Goal: Information Seeking & Learning: Learn about a topic

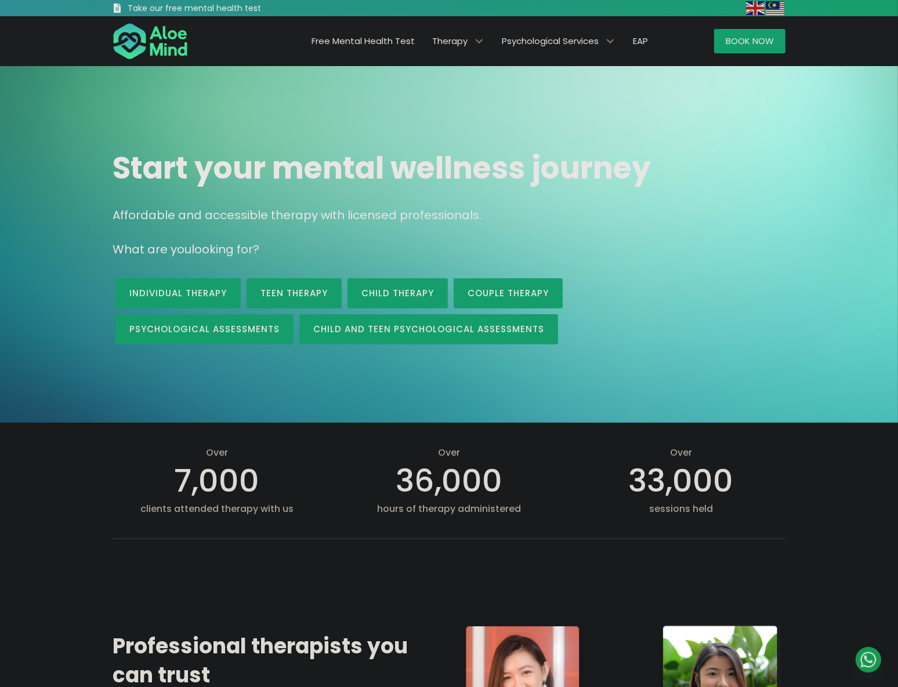
click at [379, 41] on span "Free Mental Health Test" at bounding box center [362, 41] width 103 height 12
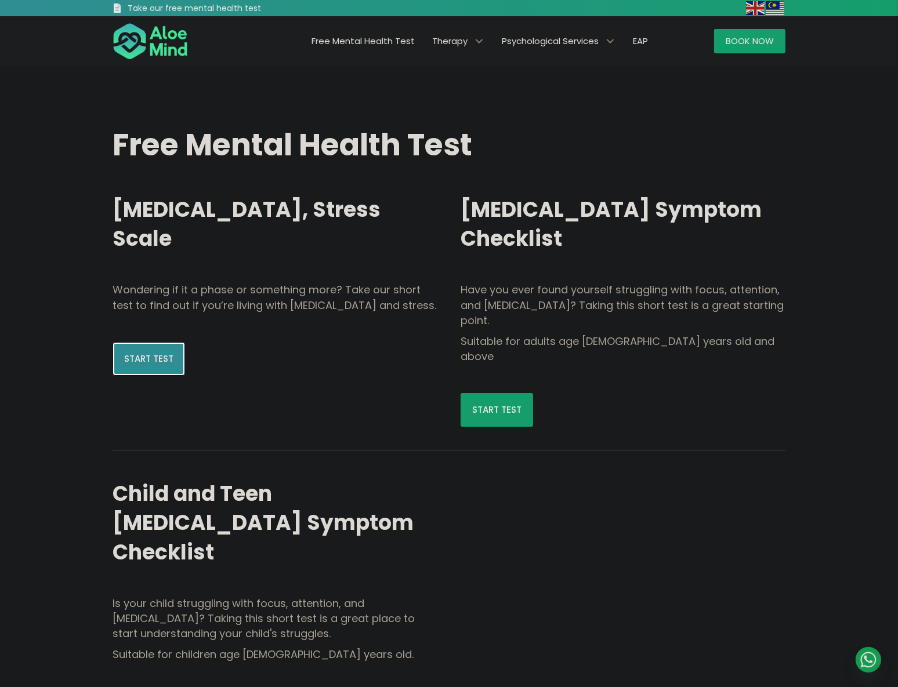
click at [175, 360] on link "Start Test" at bounding box center [149, 359] width 72 height 34
click at [522, 393] on link "Start Test" at bounding box center [497, 410] width 72 height 34
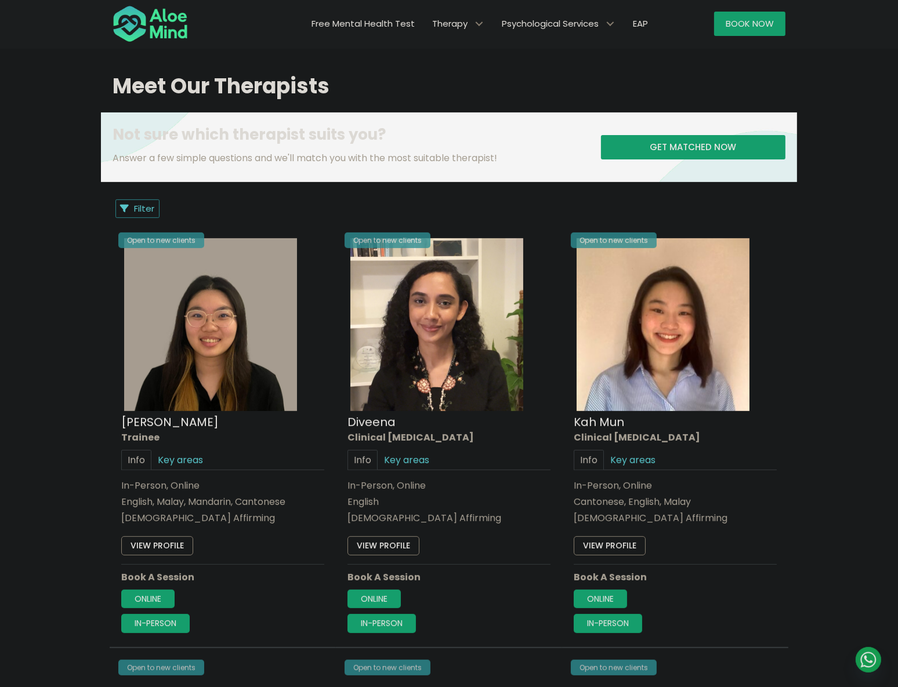
scroll to position [422, 0]
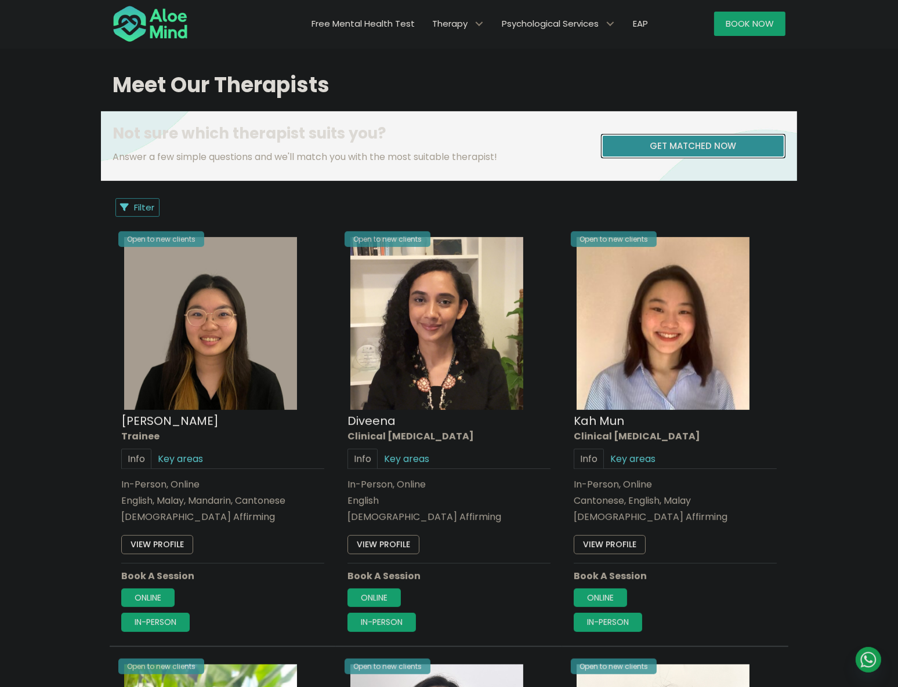
click at [678, 151] on span "Get matched now" at bounding box center [693, 146] width 86 height 12
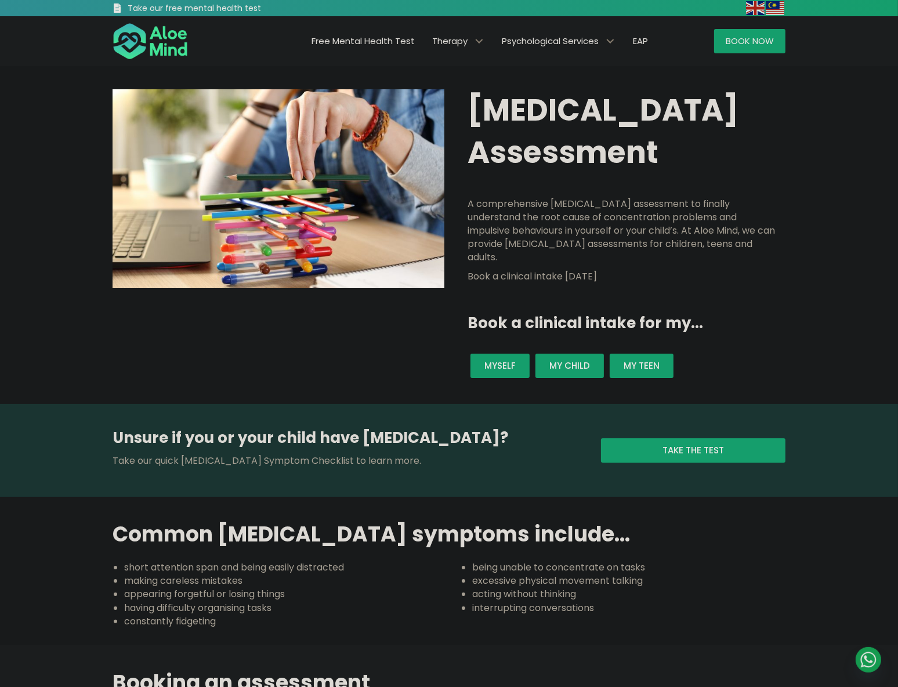
click at [466, 427] on div "Unsure if you or your child have ADHD? Take our quick ADHD Symptom Checklist to…" at bounding box center [348, 450] width 471 height 46
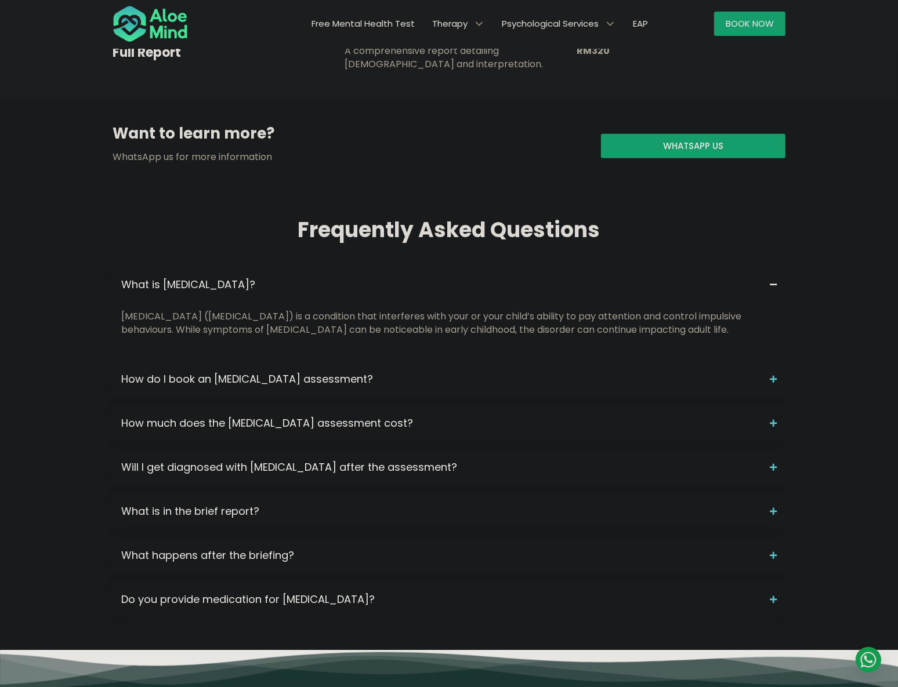
scroll to position [1002, 0]
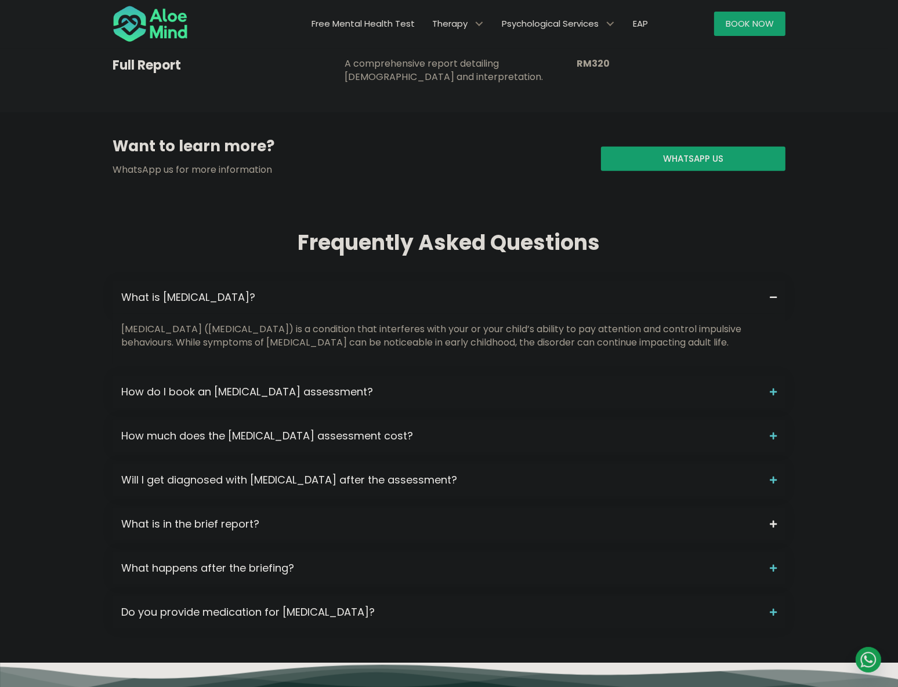
click at [237, 517] on span "What is in the brief report?" at bounding box center [441, 524] width 640 height 15
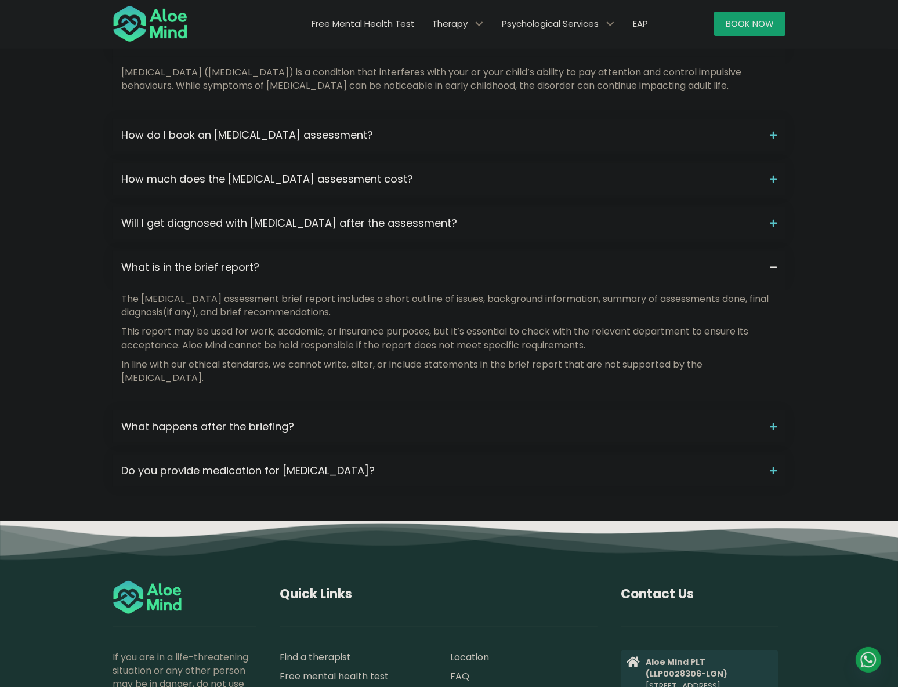
scroll to position [1265, 0]
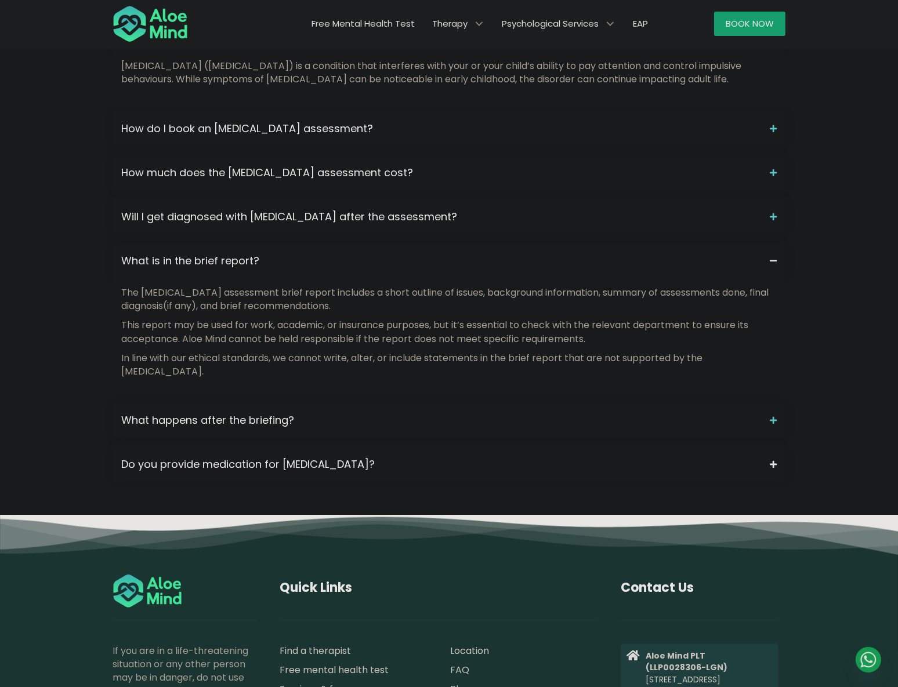
click at [279, 457] on span "Do you provide medication for ADHD?" at bounding box center [441, 464] width 640 height 15
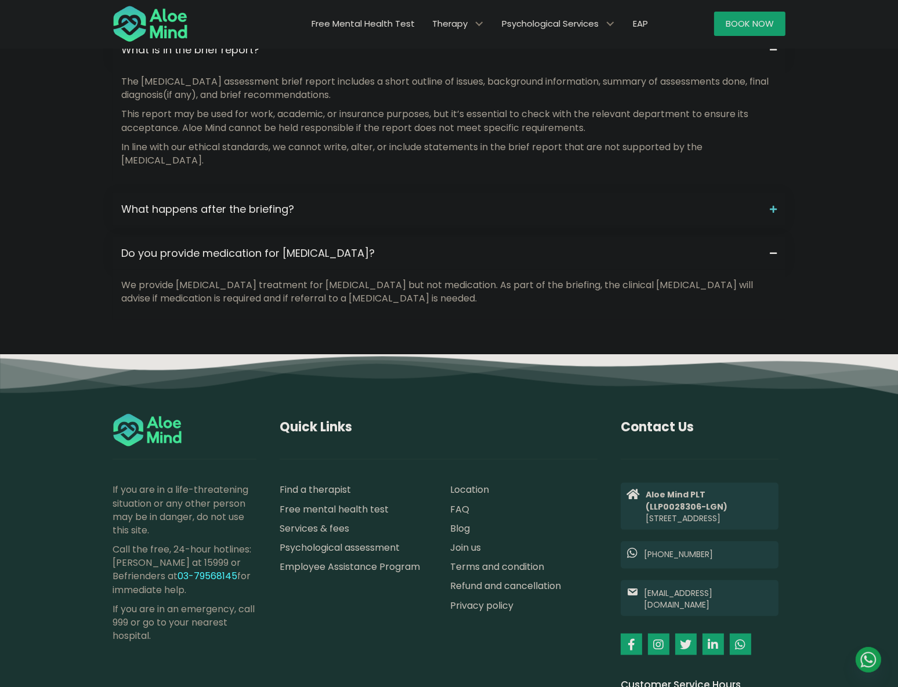
scroll to position [1591, 0]
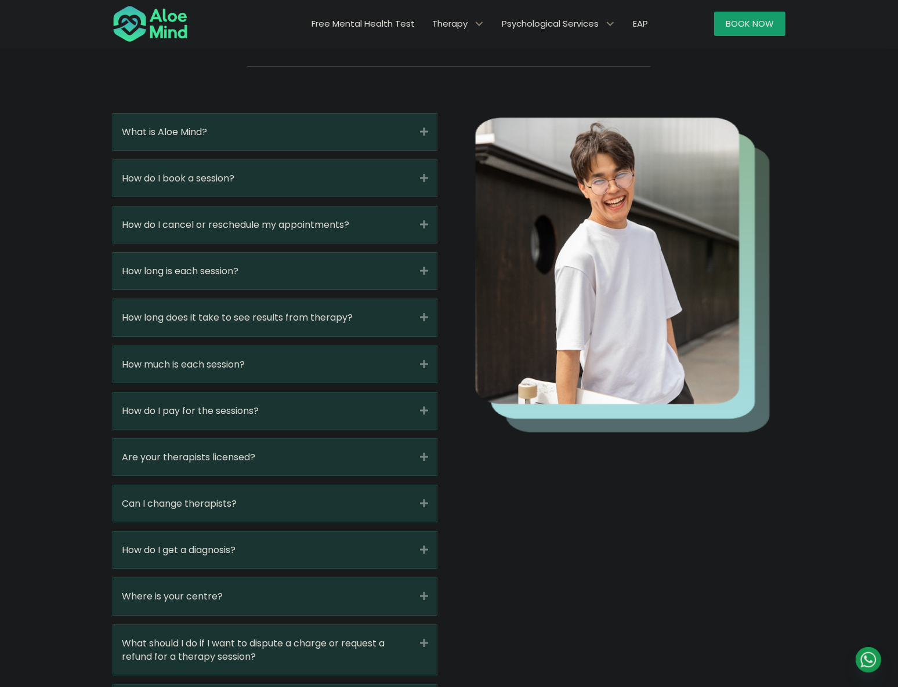
scroll to position [158, 0]
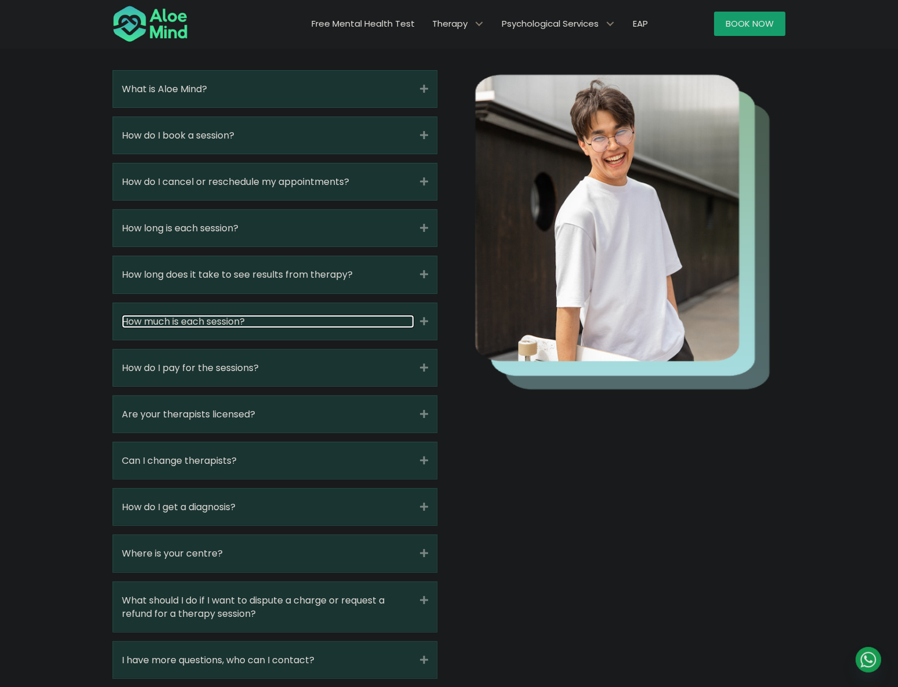
click at [300, 328] on link "How much is each session?" at bounding box center [268, 321] width 292 height 13
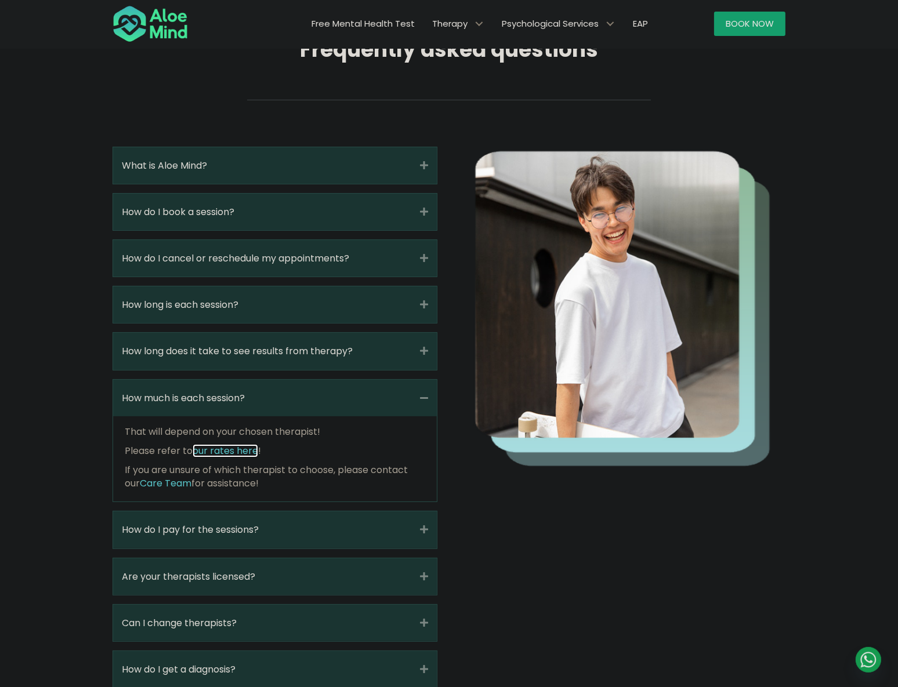
scroll to position [0, 0]
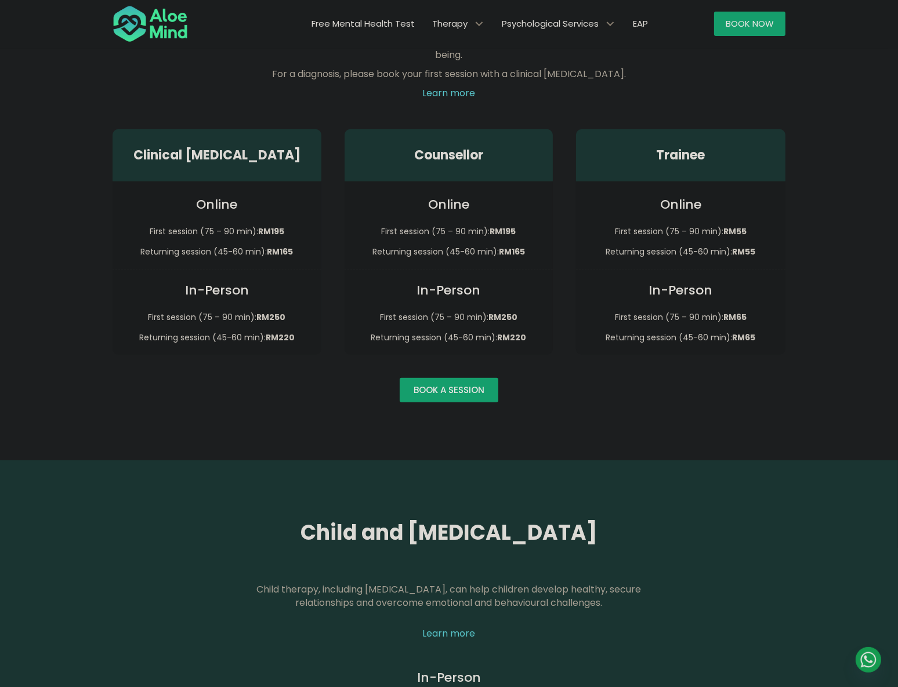
scroll to position [791, 0]
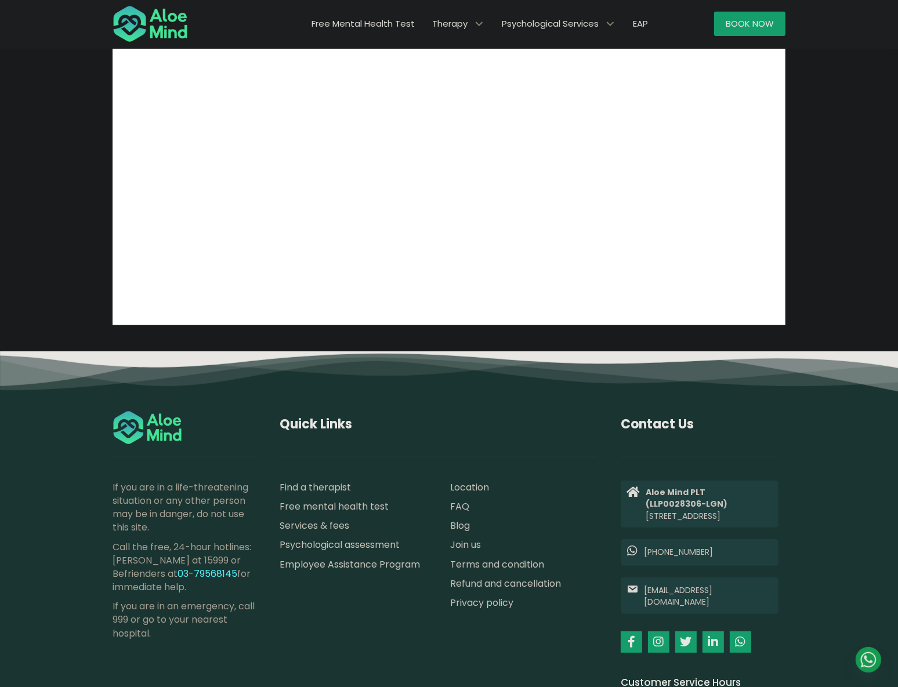
scroll to position [119, 0]
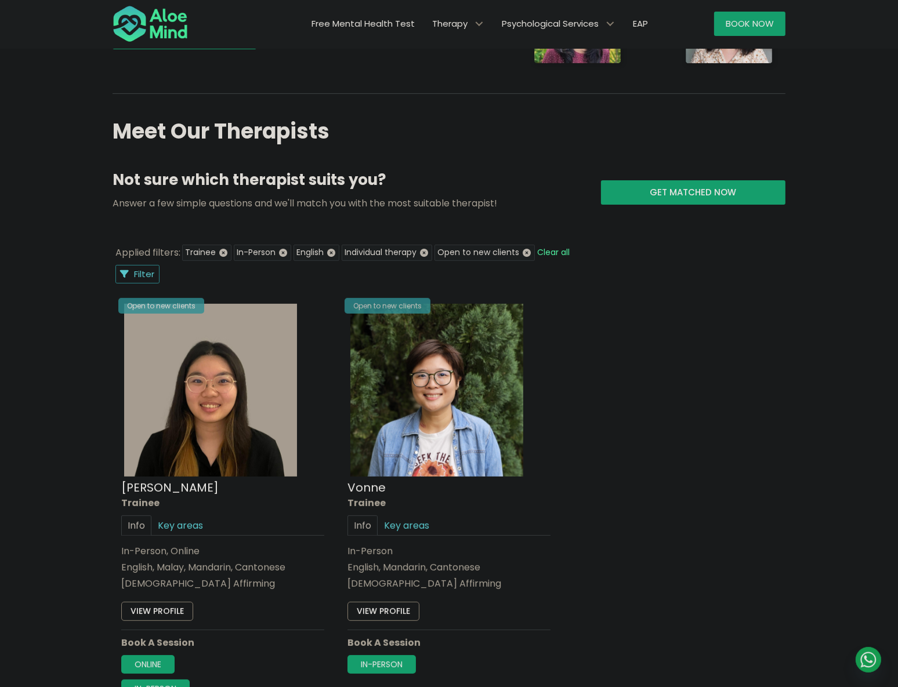
scroll to position [369, 0]
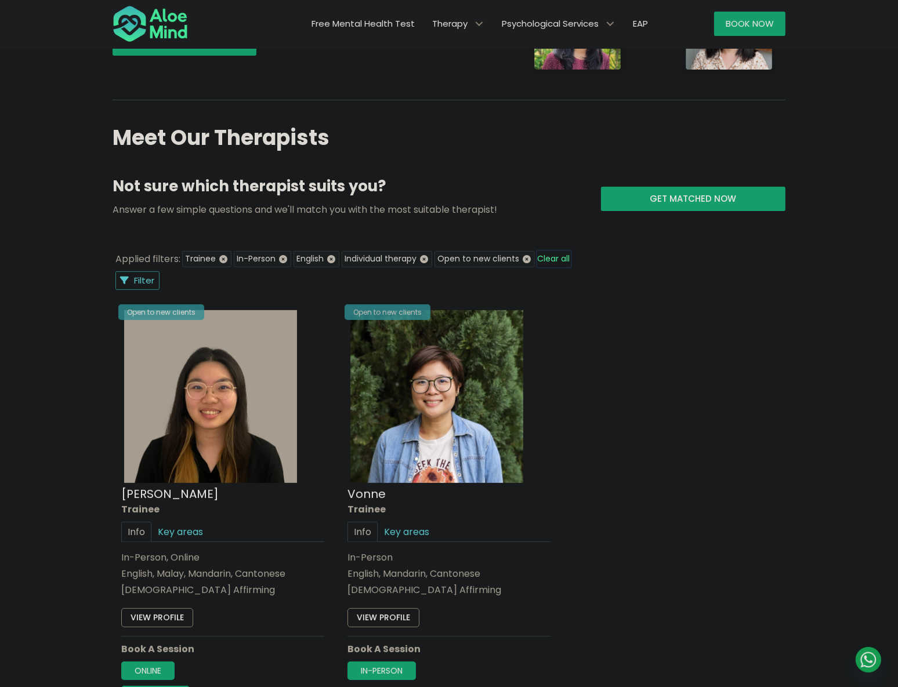
click at [559, 260] on button "Clear all" at bounding box center [554, 259] width 34 height 16
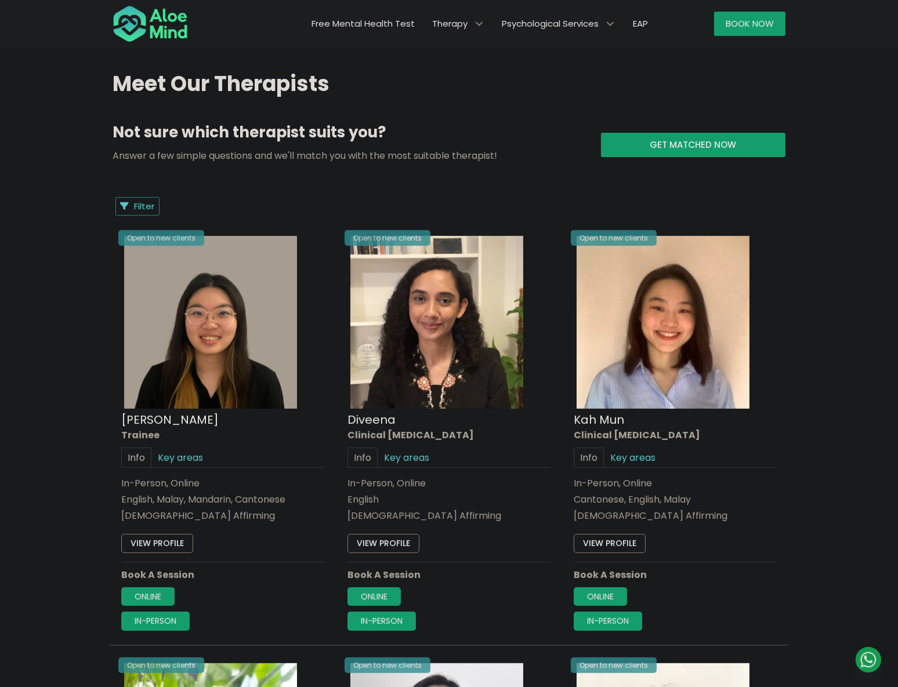
scroll to position [409, 0]
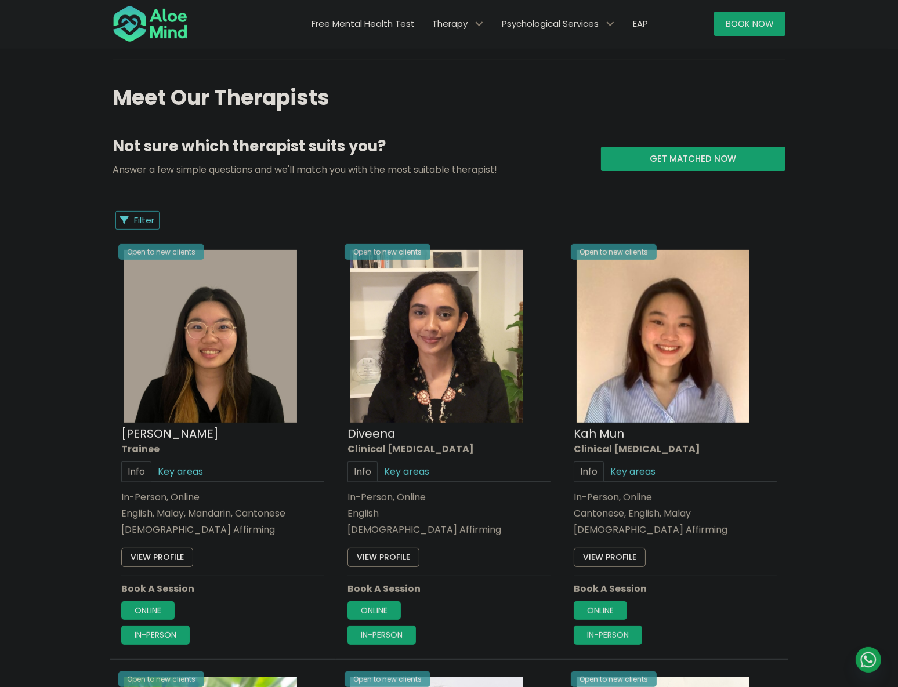
click at [114, 215] on div "Filter Filter Sort by: Newclient (desc) Listing Description Newclient" at bounding box center [449, 220] width 673 height 19
click at [122, 216] on icon "Filter Listings" at bounding box center [125, 220] width 9 height 9
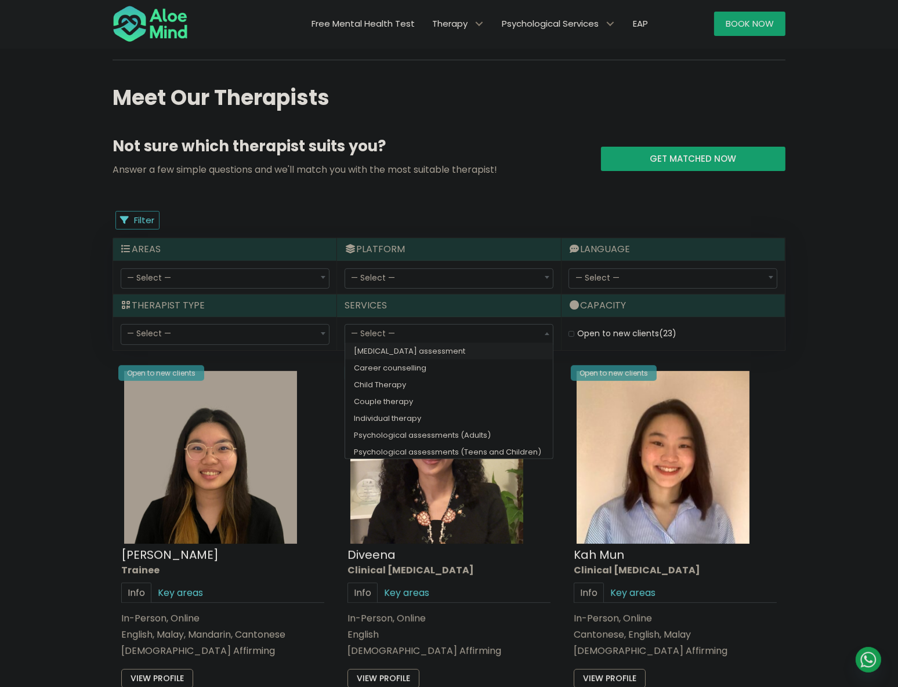
click at [452, 337] on span "— Select —" at bounding box center [449, 335] width 208 height 20
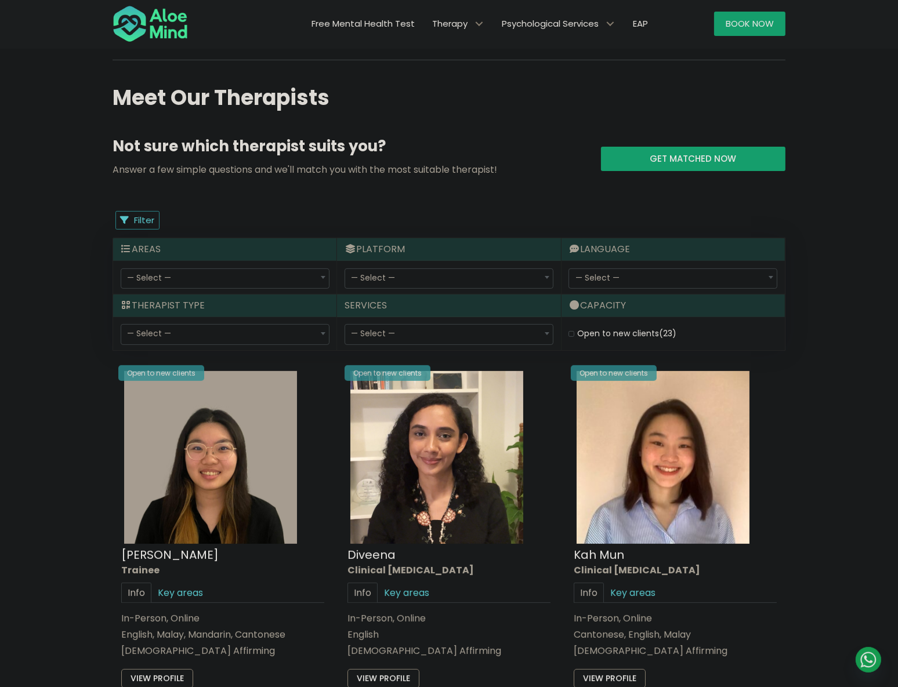
click at [452, 337] on span "— Select —" at bounding box center [449, 335] width 208 height 20
click at [272, 324] on span "— Select —" at bounding box center [225, 334] width 209 height 21
click at [271, 254] on div "Areas" at bounding box center [224, 249] width 223 height 23
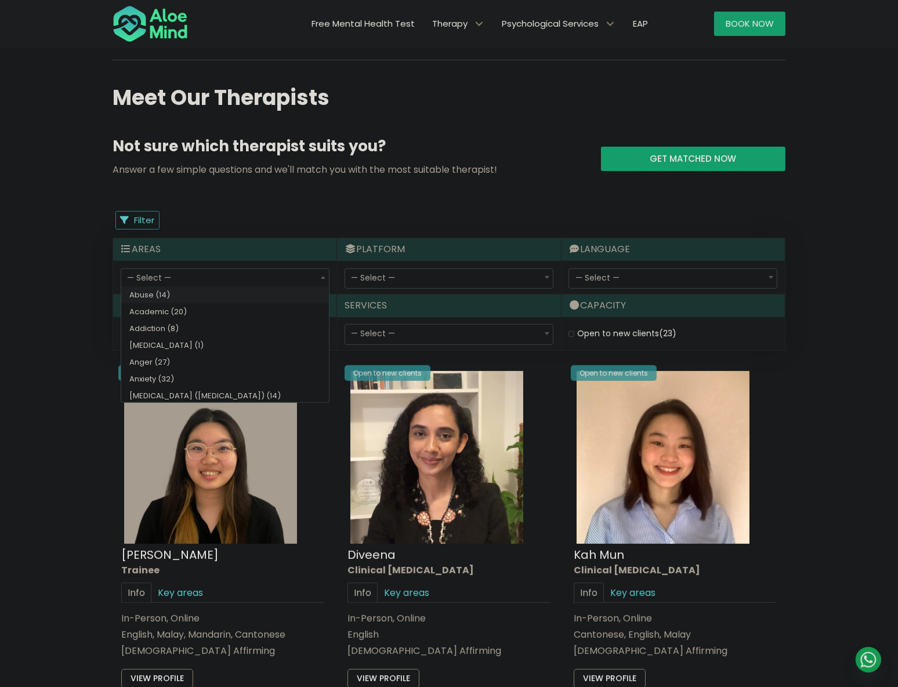
click at [256, 269] on span "— Select —" at bounding box center [225, 279] width 208 height 20
click at [255, 271] on span "— Select —" at bounding box center [225, 279] width 208 height 20
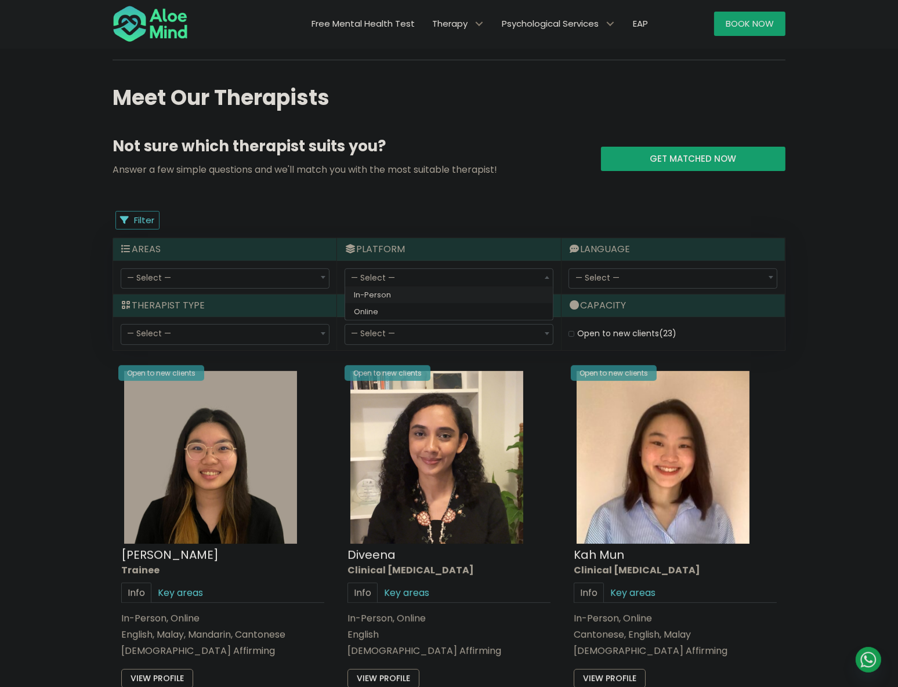
click at [435, 276] on span "— Select —" at bounding box center [449, 279] width 208 height 20
click at [626, 264] on div "— Select — Cantonese Conversational Hokkien Conversational Malay Conversational…" at bounding box center [672, 277] width 223 height 33
click at [622, 273] on span "— Select —" at bounding box center [673, 279] width 208 height 20
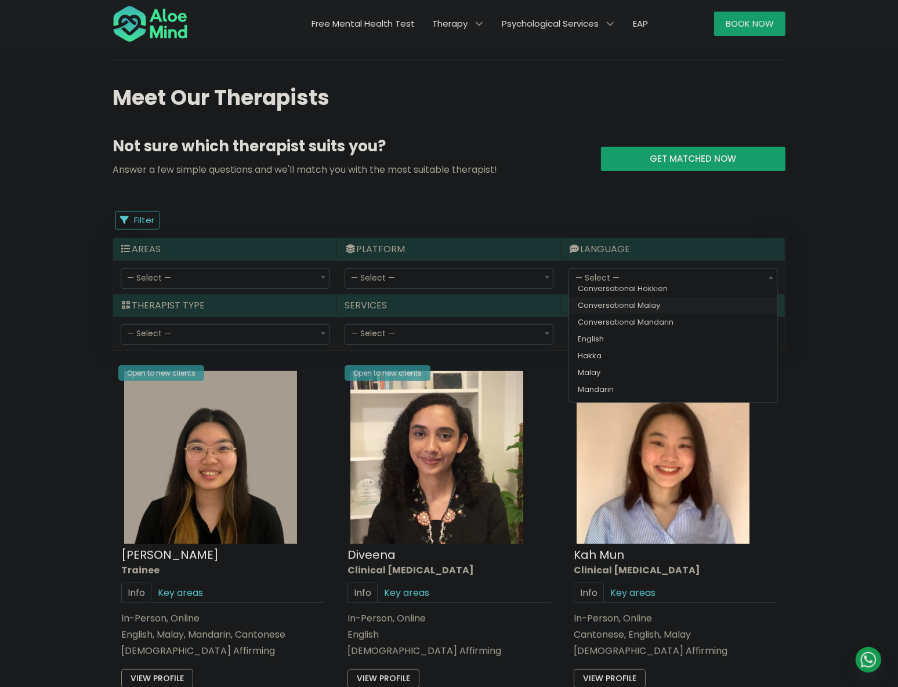
scroll to position [35, 0]
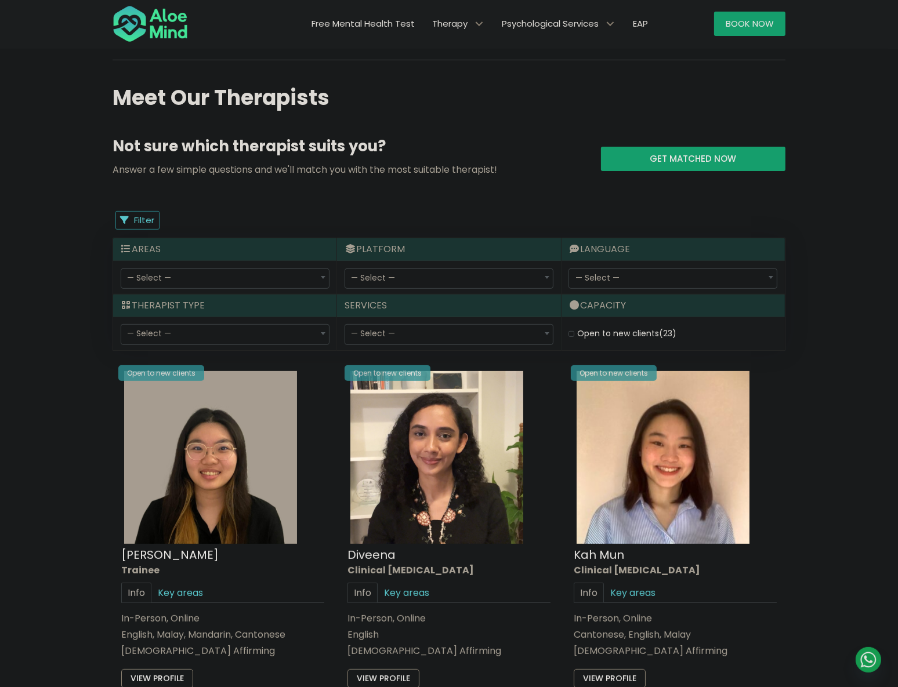
click at [521, 140] on h3 "Not sure which therapist suits you?" at bounding box center [348, 149] width 471 height 27
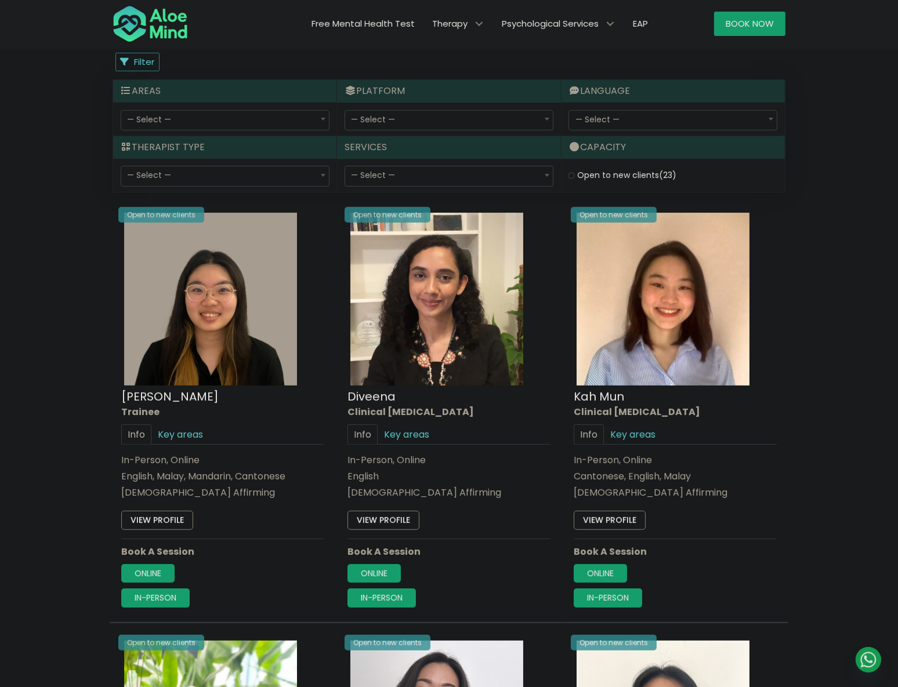
scroll to position [409, 0]
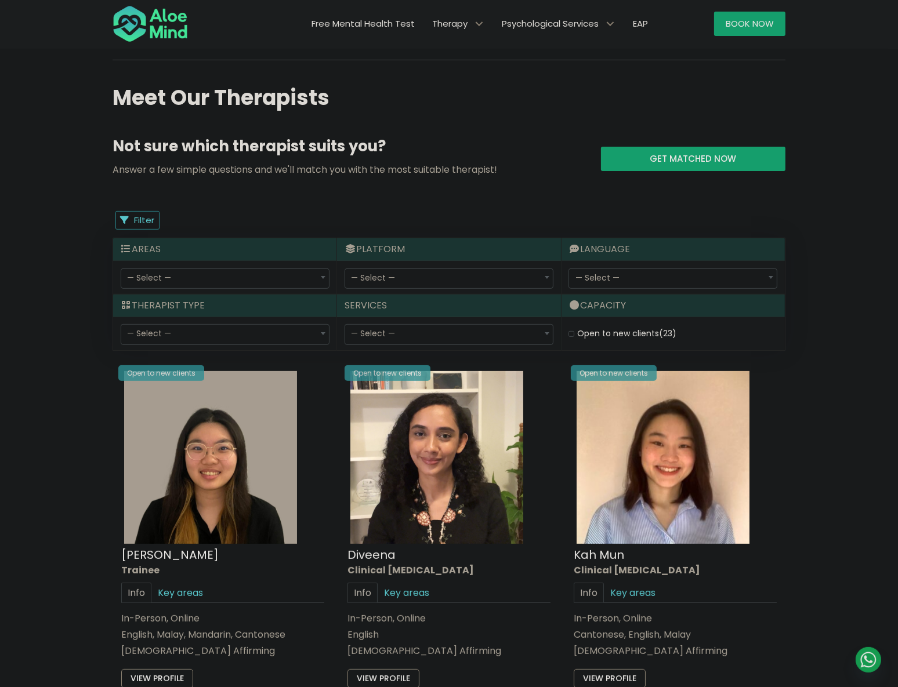
click at [303, 336] on span "— Select —" at bounding box center [225, 335] width 208 height 20
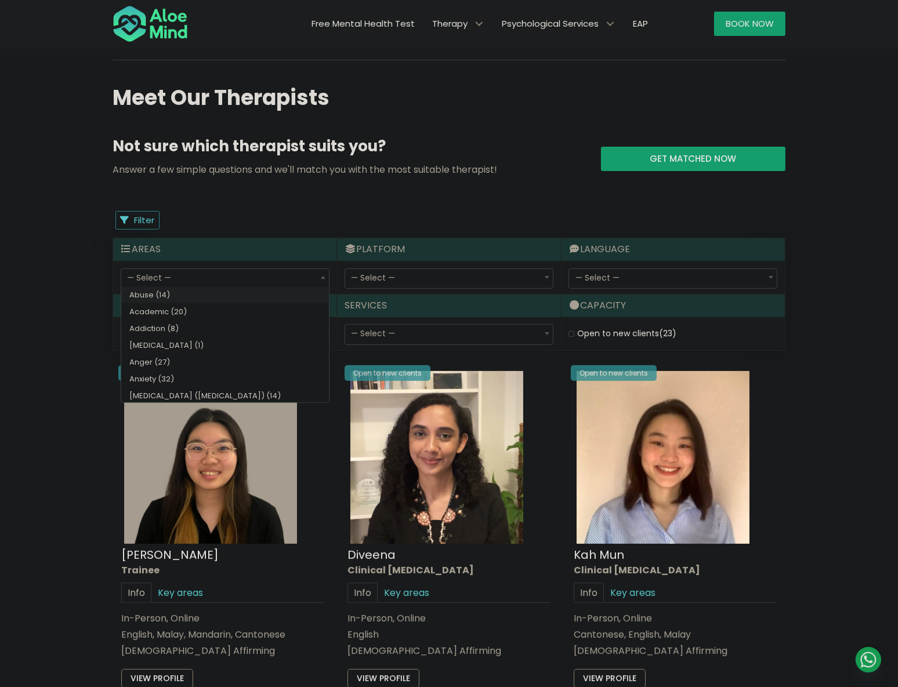
click at [211, 281] on span "— Select —" at bounding box center [225, 279] width 208 height 20
select select "78"
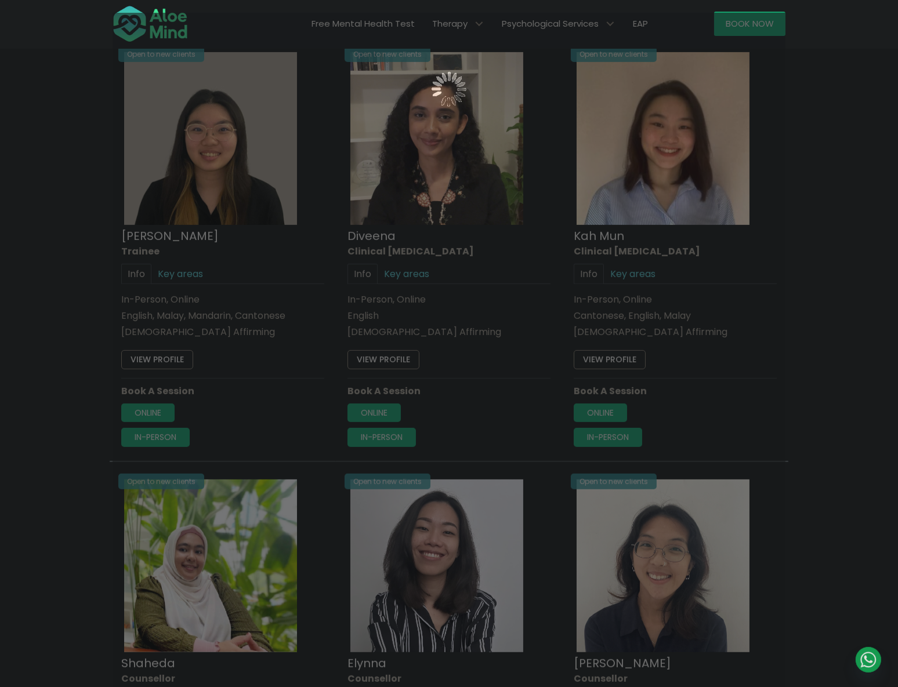
scroll to position [620, 0]
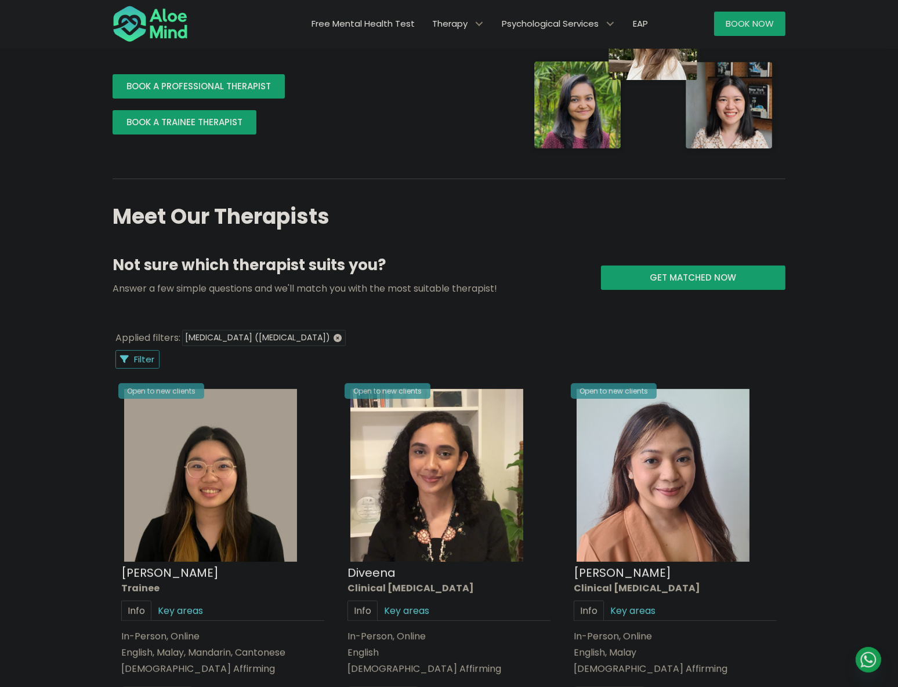
scroll to position [369, 0]
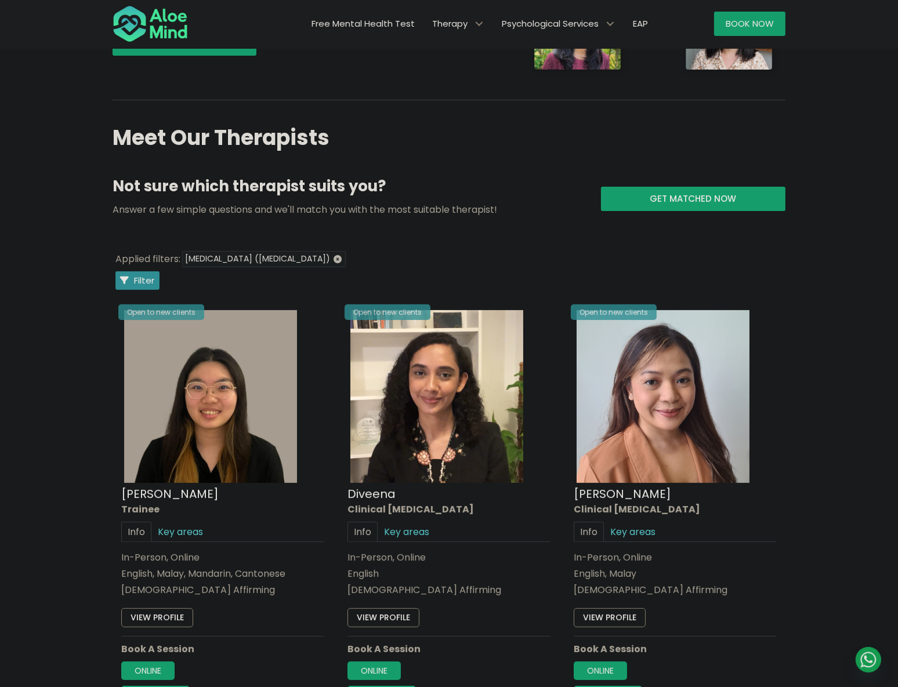
click at [124, 281] on icon "Filter Listings" at bounding box center [125, 280] width 9 height 9
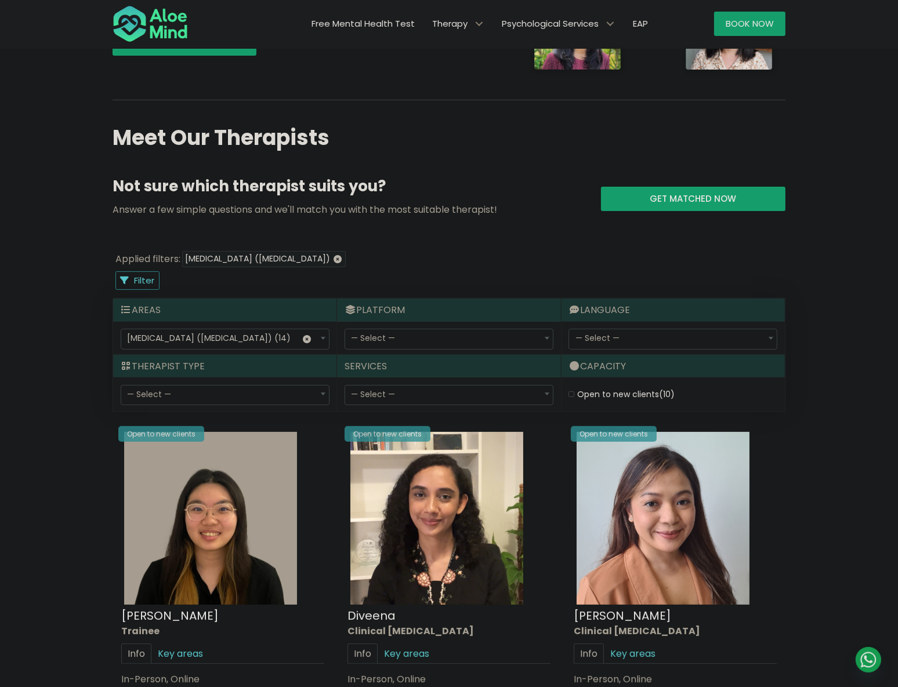
click at [210, 399] on span "— Select —" at bounding box center [225, 396] width 208 height 20
select select "80"
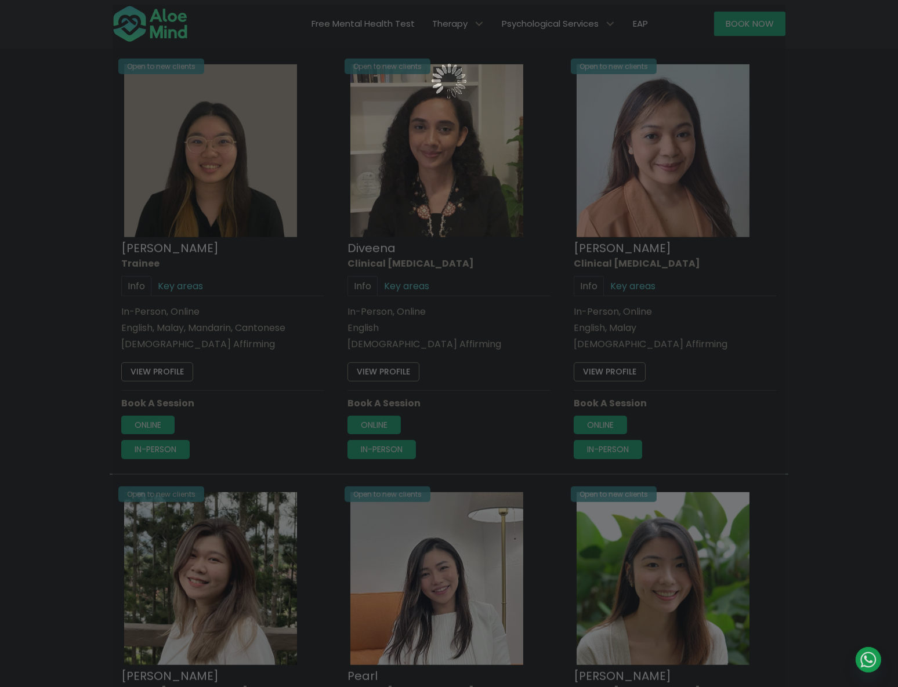
scroll to position [620, 0]
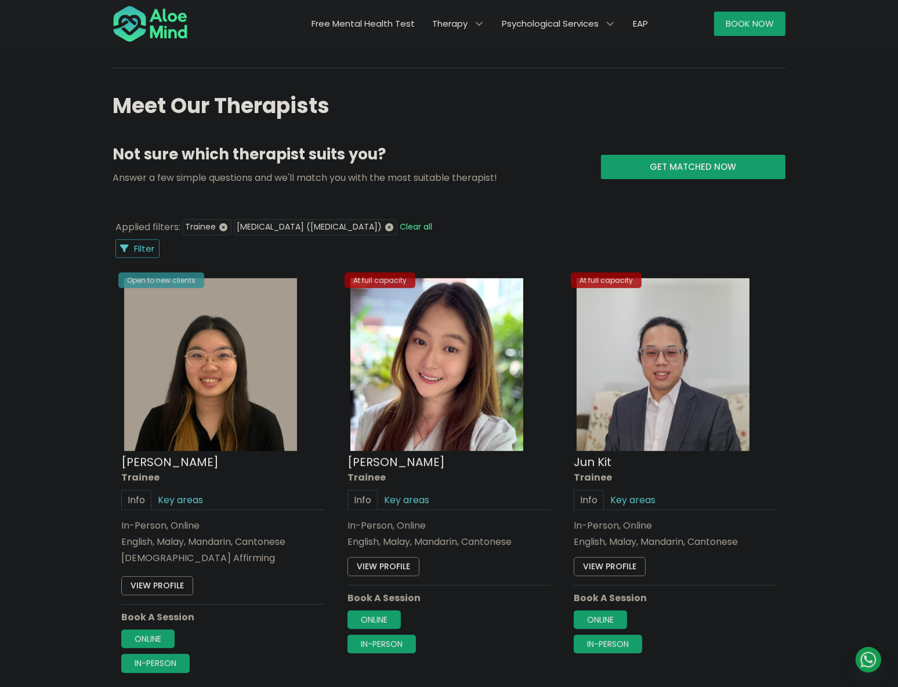
scroll to position [409, 0]
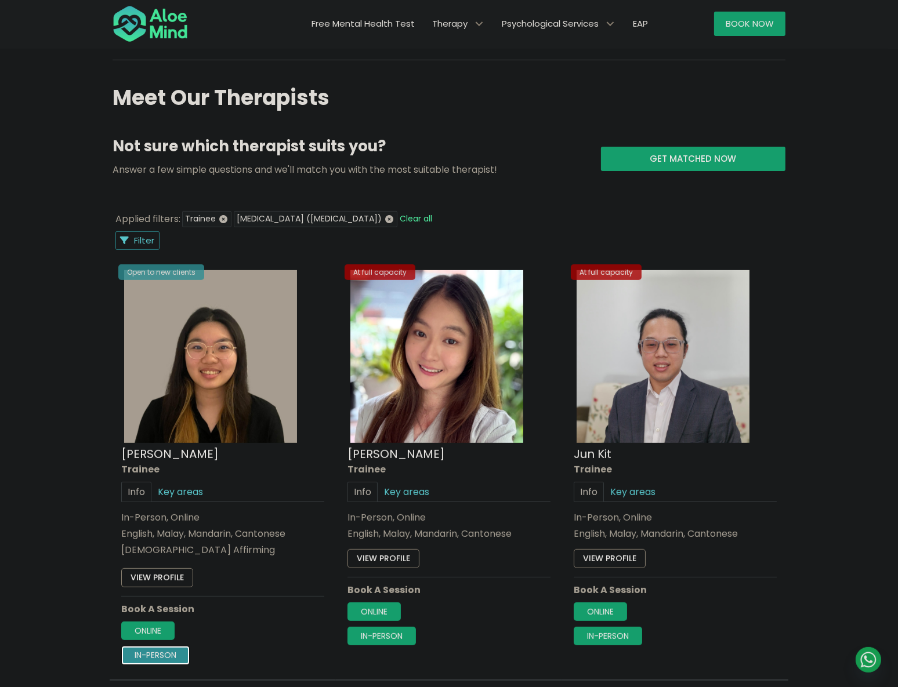
click at [163, 653] on link "In-person" at bounding box center [155, 656] width 68 height 19
click at [854, 312] on div "Book a session Search Therapy with Licensed Professionals Discover professional…" at bounding box center [449, 410] width 898 height 1511
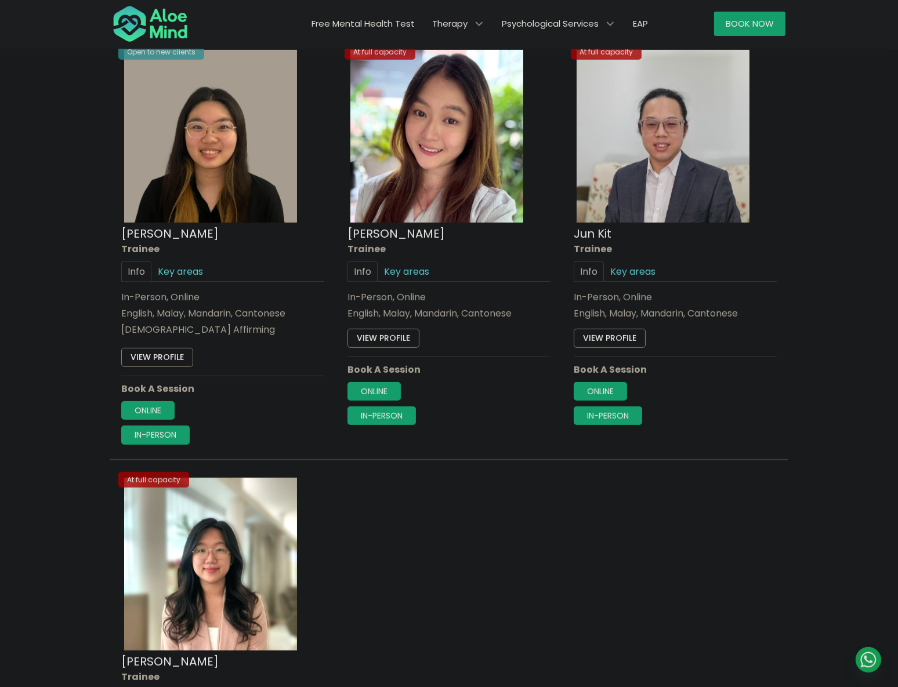
scroll to position [620, 0]
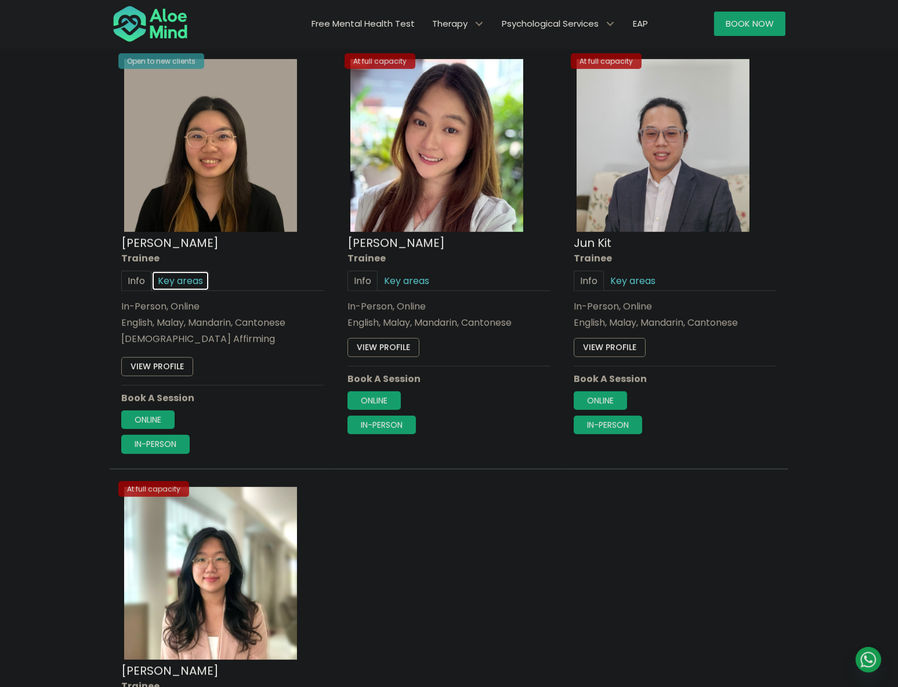
click at [182, 281] on link "Key areas" at bounding box center [180, 281] width 58 height 20
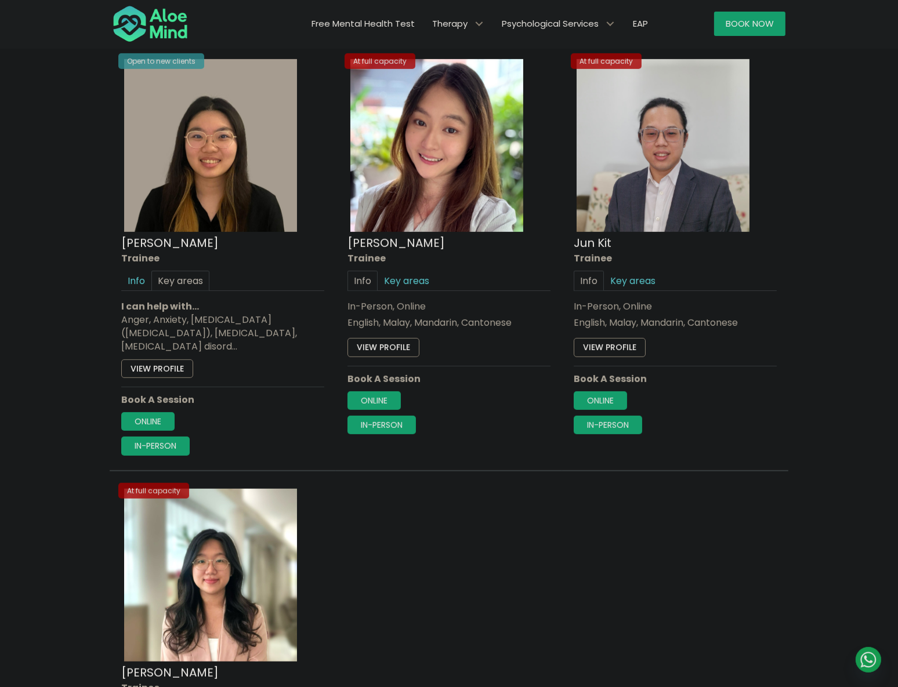
click at [121, 278] on div "Open to new clients Xin Yi Trainee Info Key areas In-Person, Online English, Ma…" at bounding box center [223, 256] width 220 height 417
click at [129, 278] on link "Info" at bounding box center [136, 281] width 30 height 20
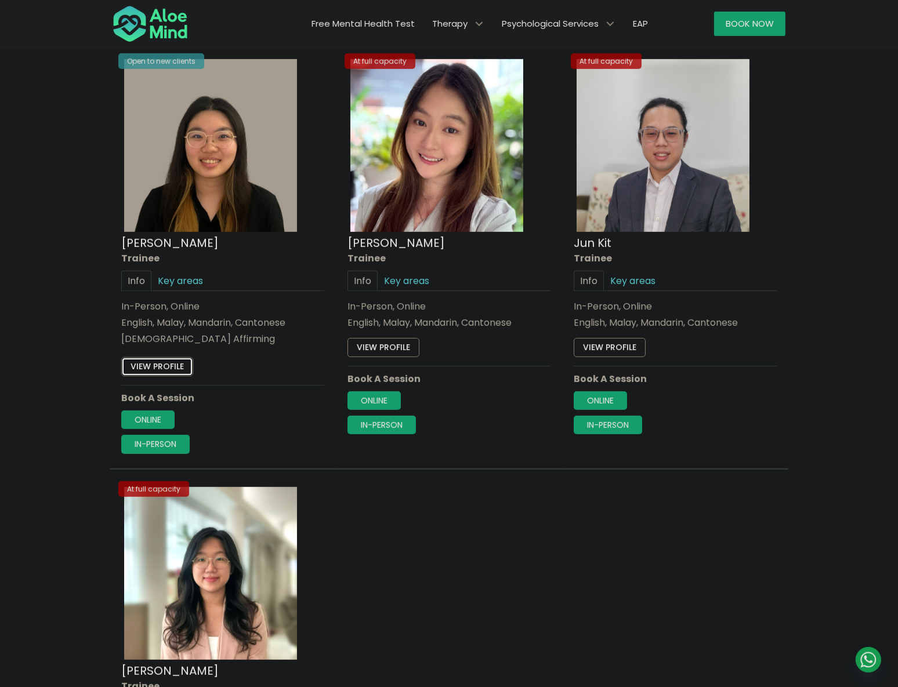
click at [170, 365] on link "View profile" at bounding box center [157, 367] width 72 height 19
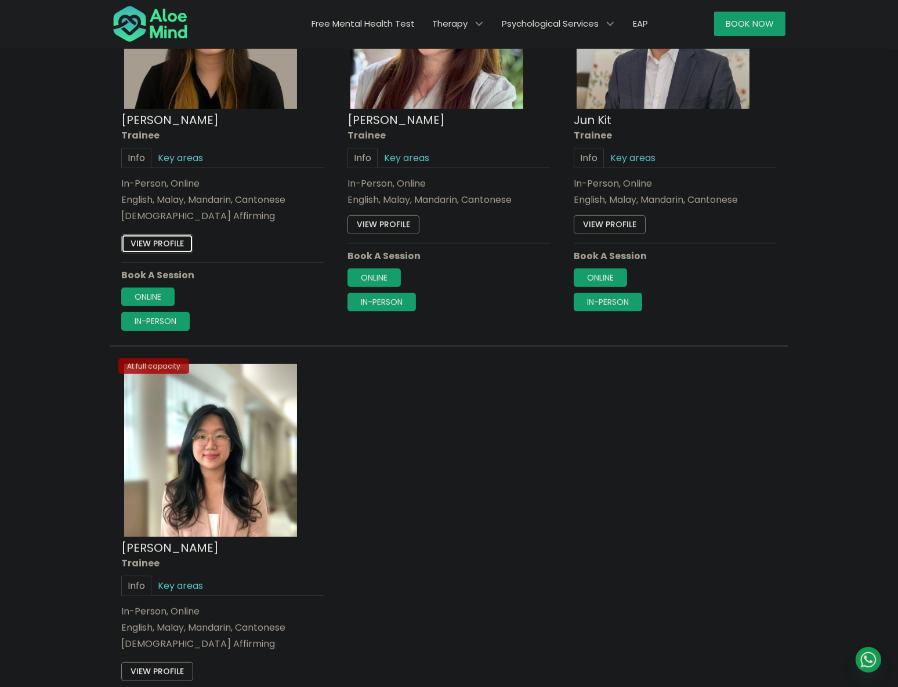
scroll to position [883, 0]
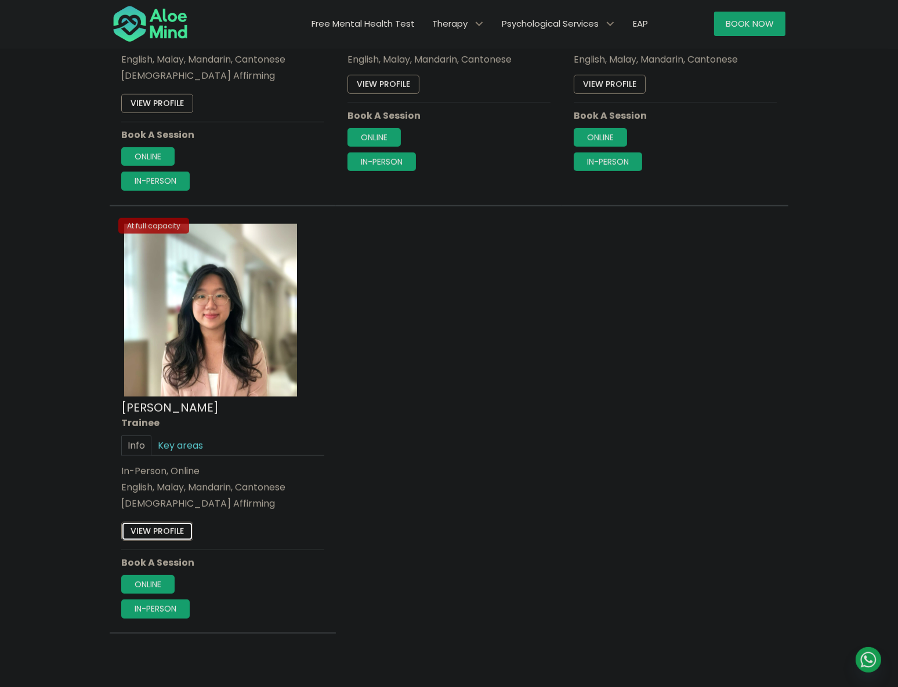
click at [165, 537] on link "View profile" at bounding box center [157, 531] width 72 height 19
click at [175, 529] on link "View profile" at bounding box center [157, 531] width 72 height 19
drag, startPoint x: 514, startPoint y: 412, endPoint x: 500, endPoint y: 408, distance: 14.9
click at [514, 412] on div "Open to new clients Xin Yi Trainee Info Key areas In-Person, Online English, Ma…" at bounding box center [449, 211] width 679 height 855
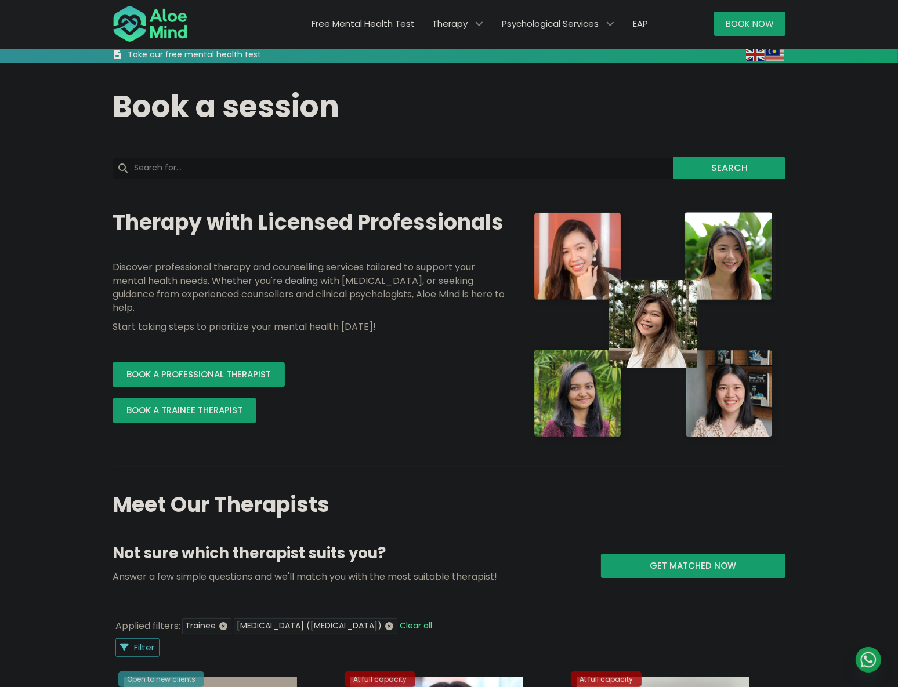
scroll to position [0, 0]
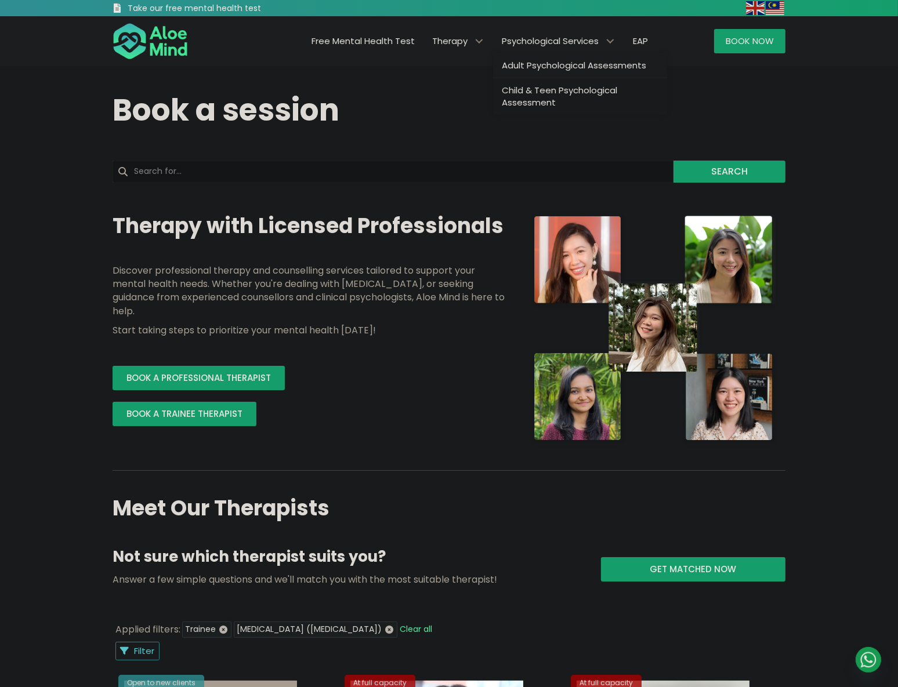
click at [543, 68] on span "Adult Psychological Assessments" at bounding box center [574, 65] width 144 height 12
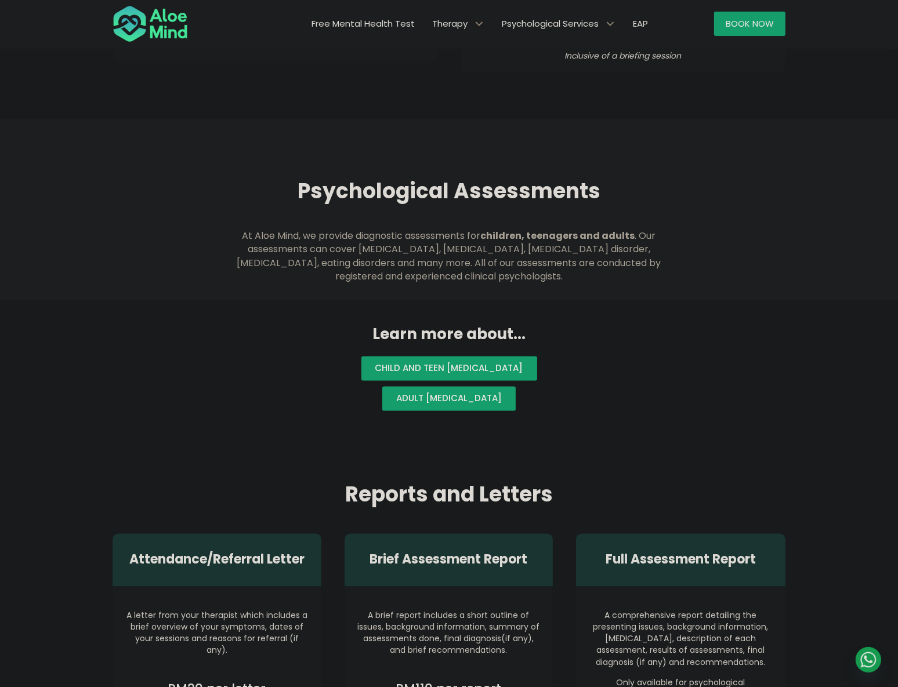
scroll to position [2372, 0]
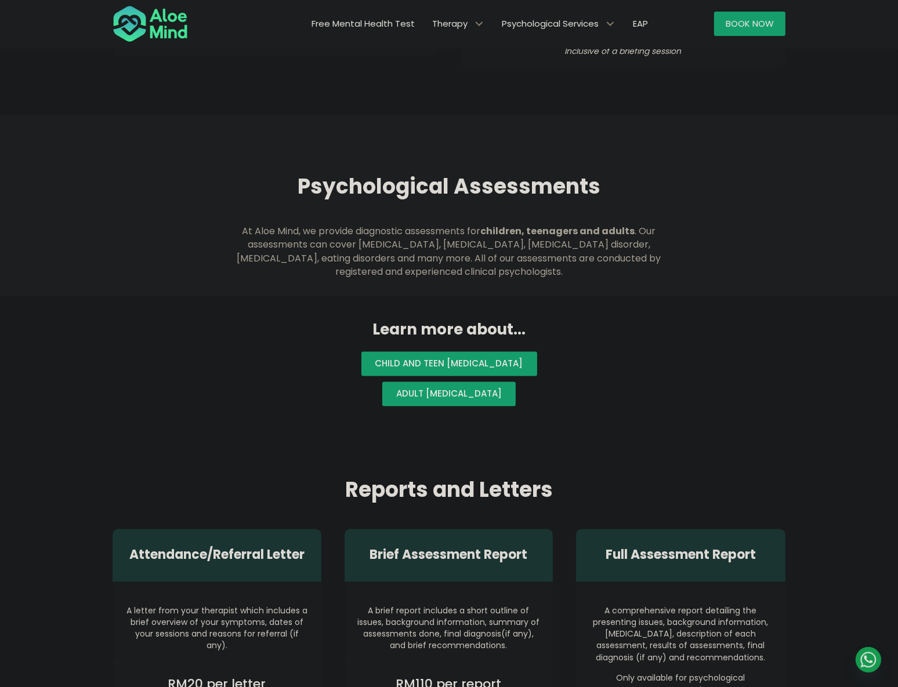
click at [388, 177] on span "Psychological Assessments" at bounding box center [449, 187] width 303 height 30
copy span "Psychological"
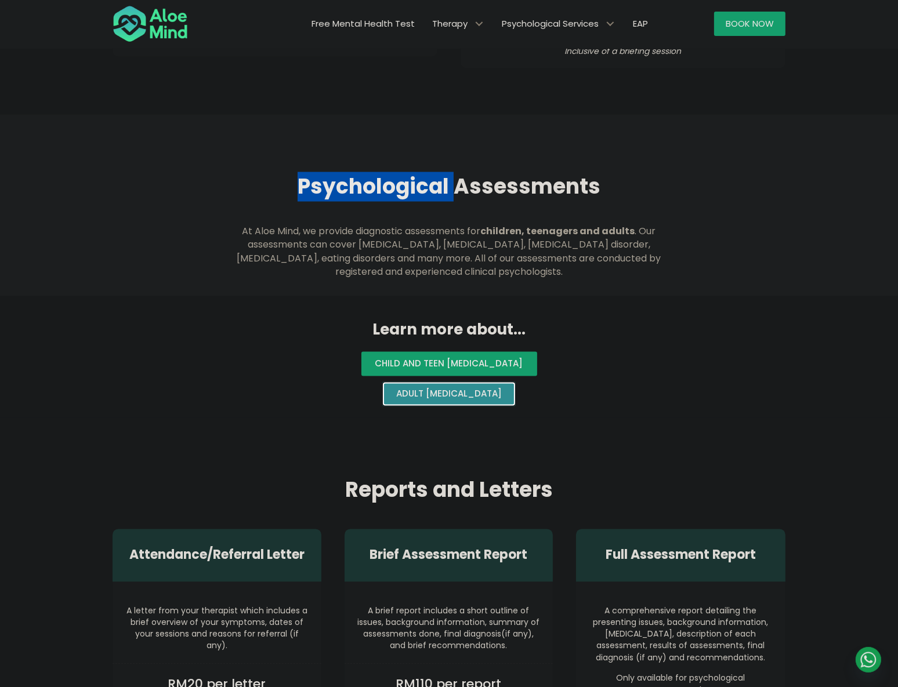
click at [487, 391] on link "Adult psychological assessment" at bounding box center [448, 394] width 133 height 24
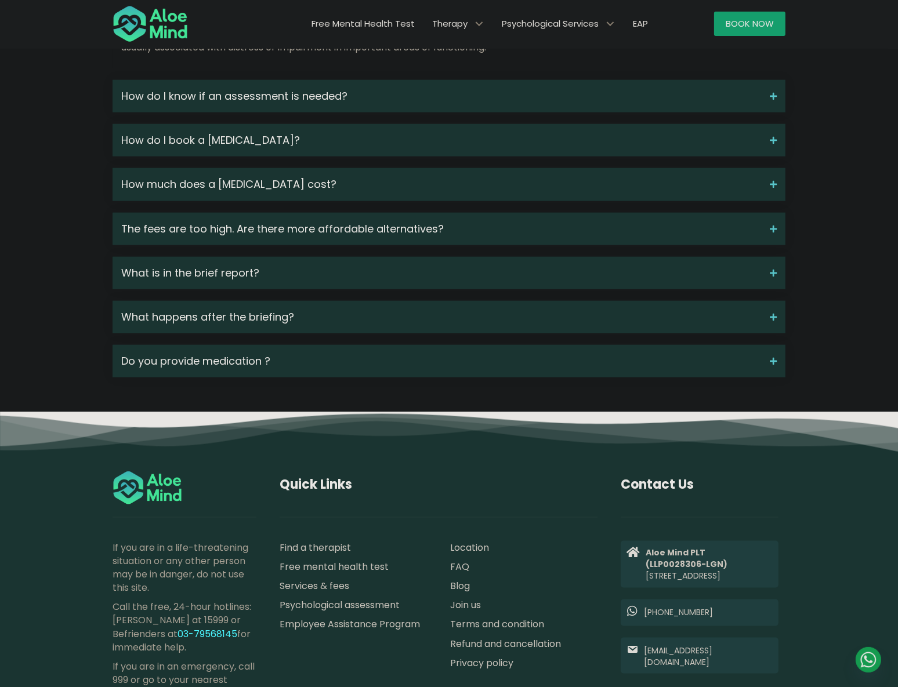
scroll to position [1529, 0]
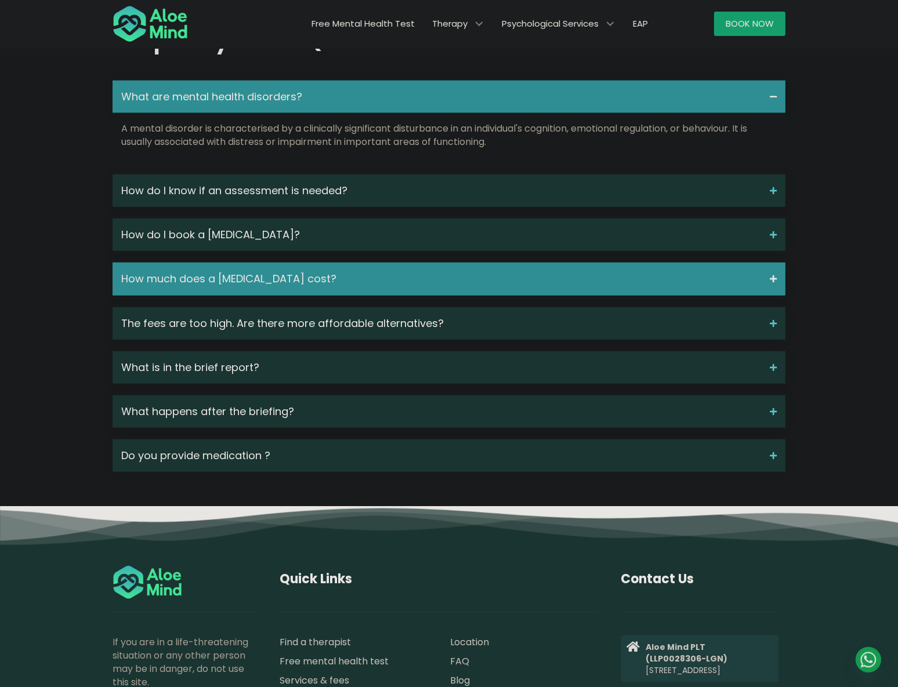
click at [455, 287] on span "How much does a [MEDICAL_DATA] cost?" at bounding box center [441, 278] width 640 height 15
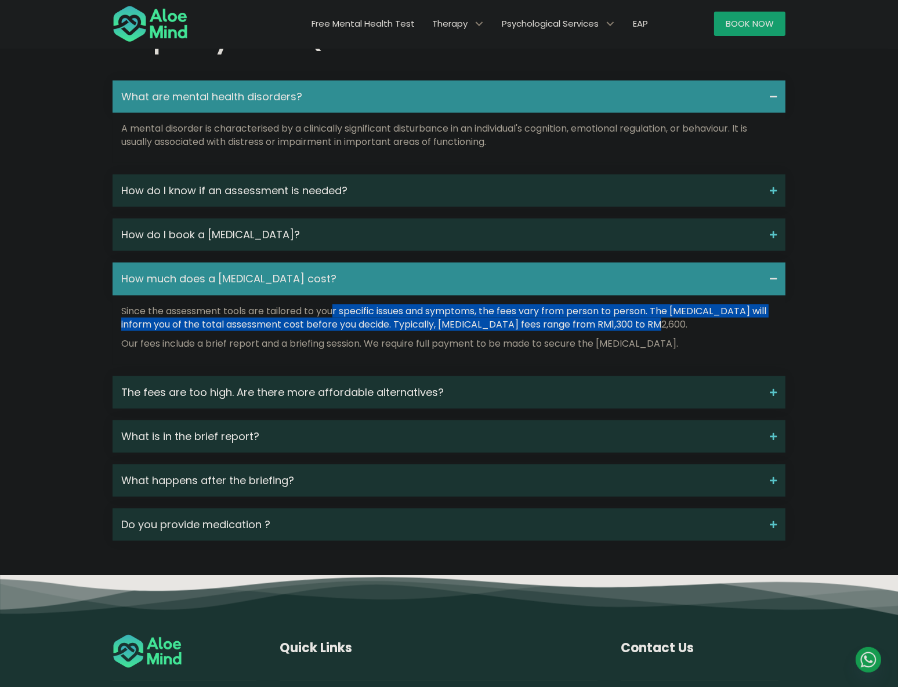
drag, startPoint x: 334, startPoint y: 327, endPoint x: 664, endPoint y: 342, distance: 330.3
click at [664, 331] on p "Since the assessment tools are tailored to your specific issues and symptoms, t…" at bounding box center [448, 317] width 655 height 27
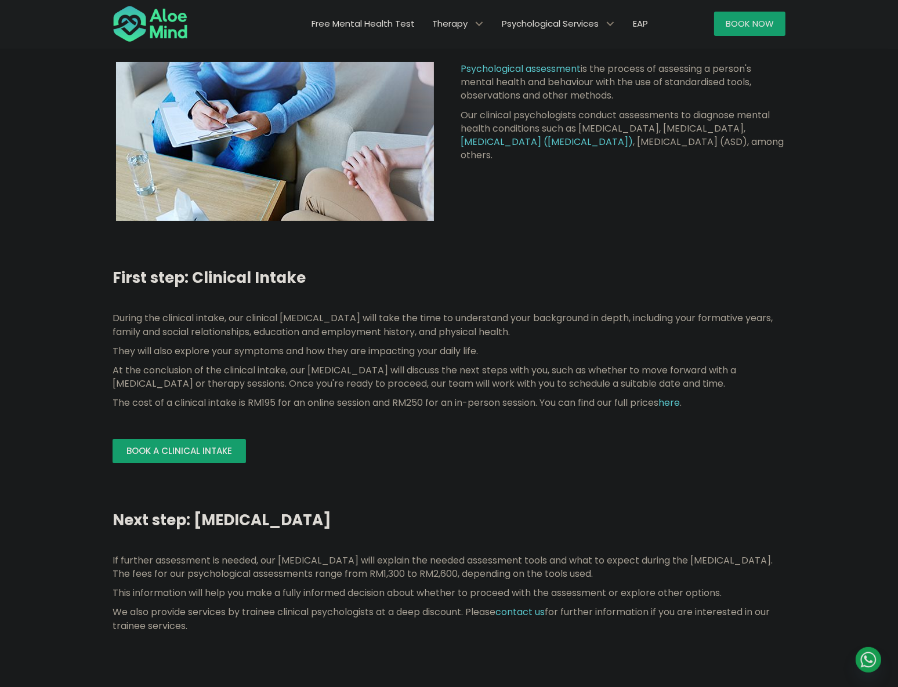
scroll to position [105, 0]
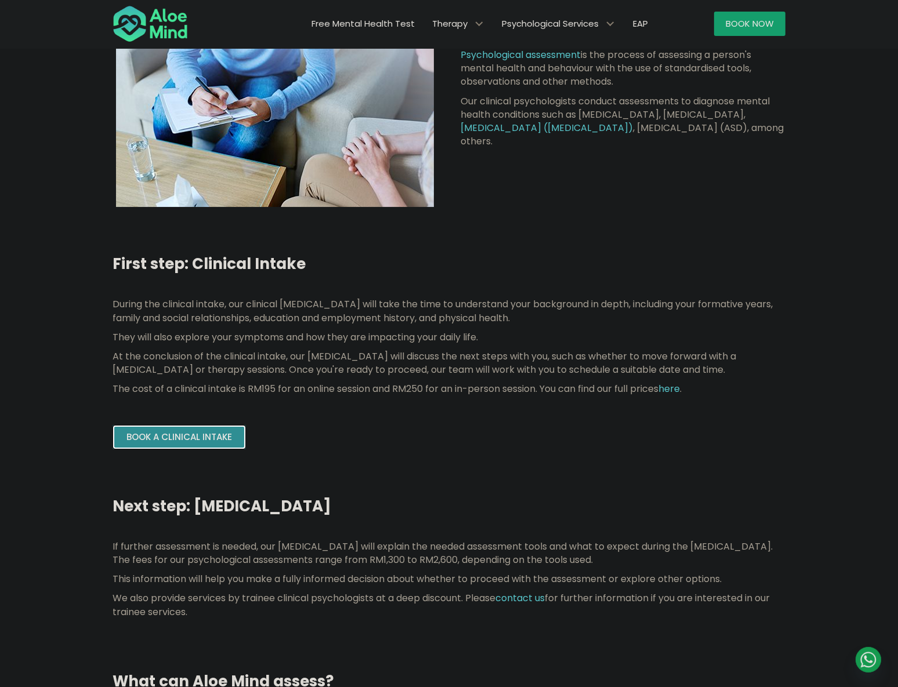
click at [212, 425] on link "Book a Clinical Intake" at bounding box center [179, 437] width 133 height 24
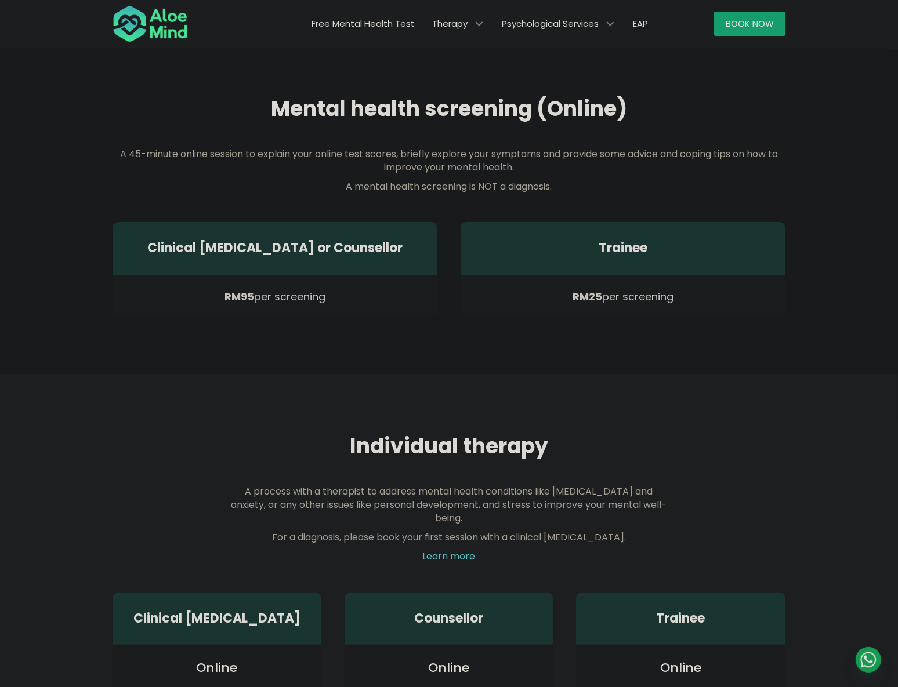
scroll to position [316, 0]
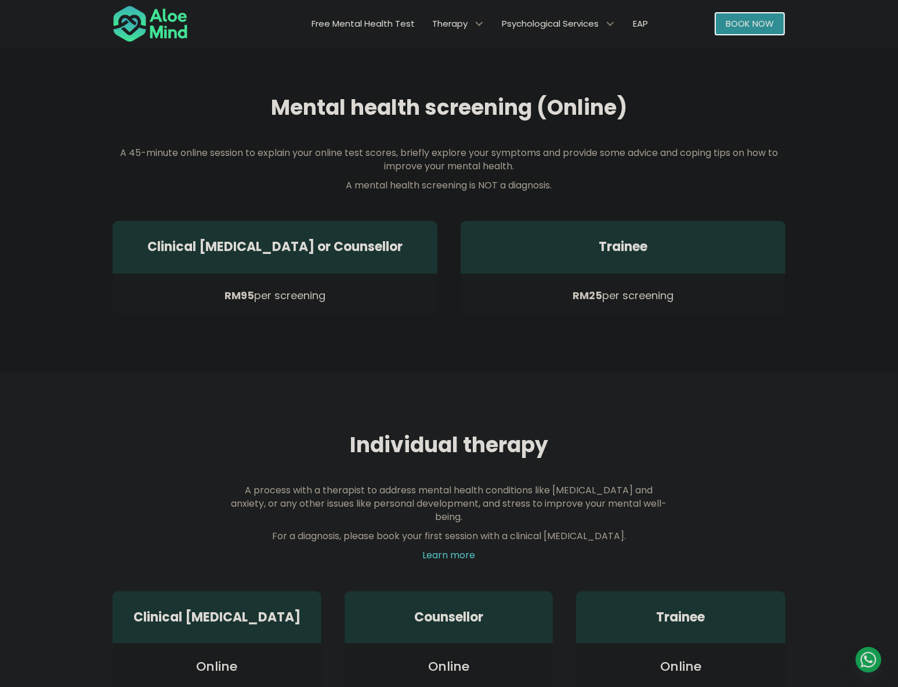
click at [769, 19] on span "Book Now" at bounding box center [750, 23] width 48 height 12
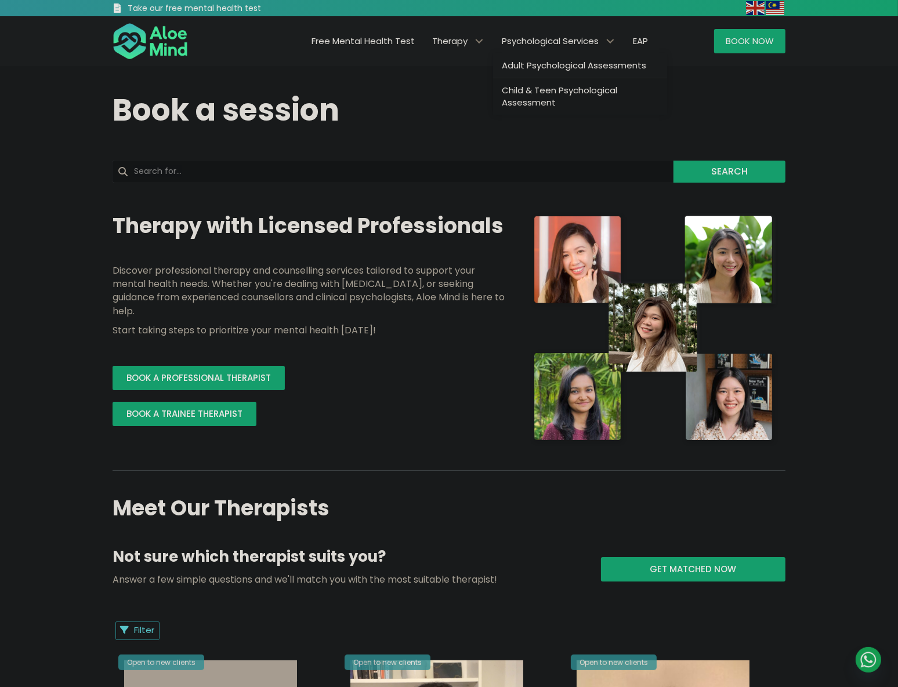
click at [579, 61] on span "Adult Psychological Assessments" at bounding box center [574, 65] width 144 height 12
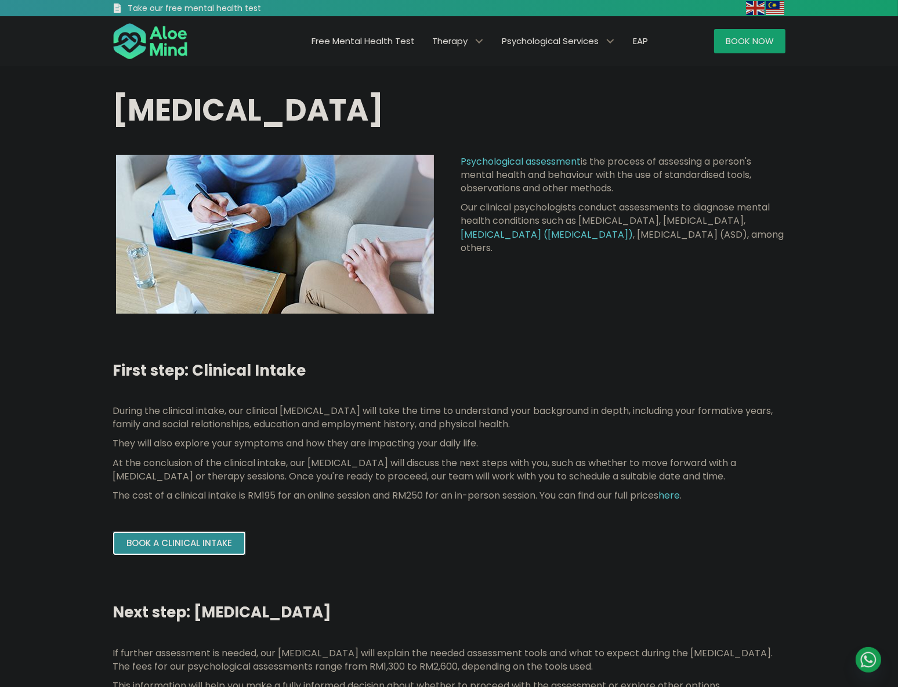
click at [212, 540] on span "Book a Clinical Intake" at bounding box center [179, 543] width 106 height 12
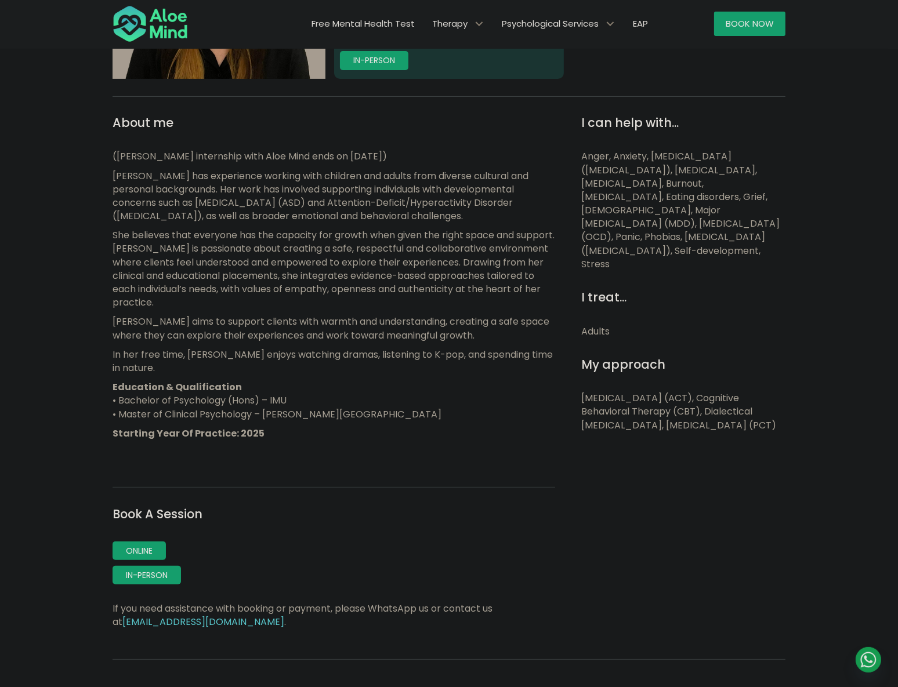
scroll to position [369, 0]
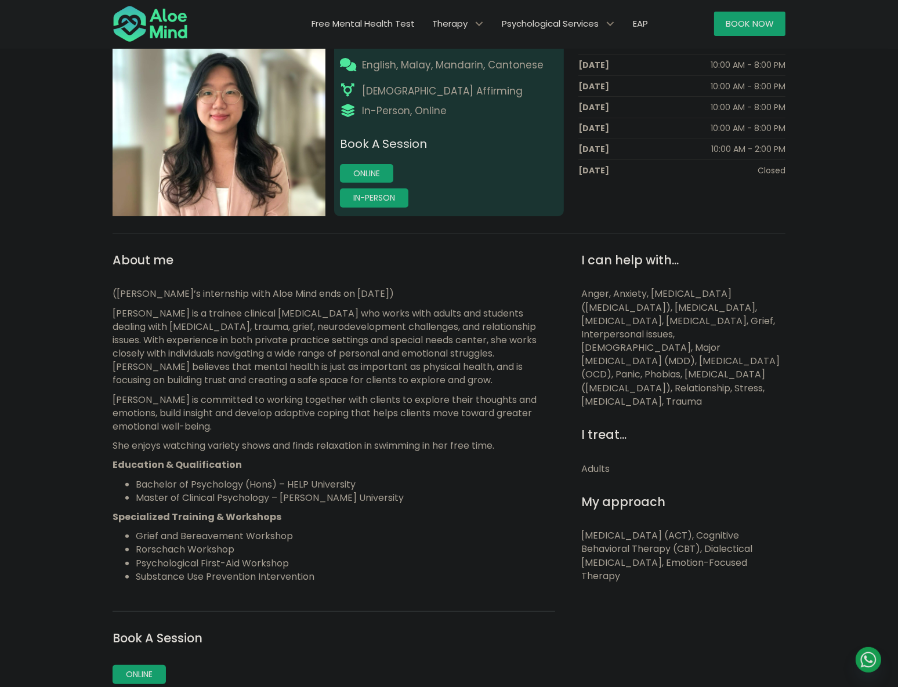
scroll to position [211, 0]
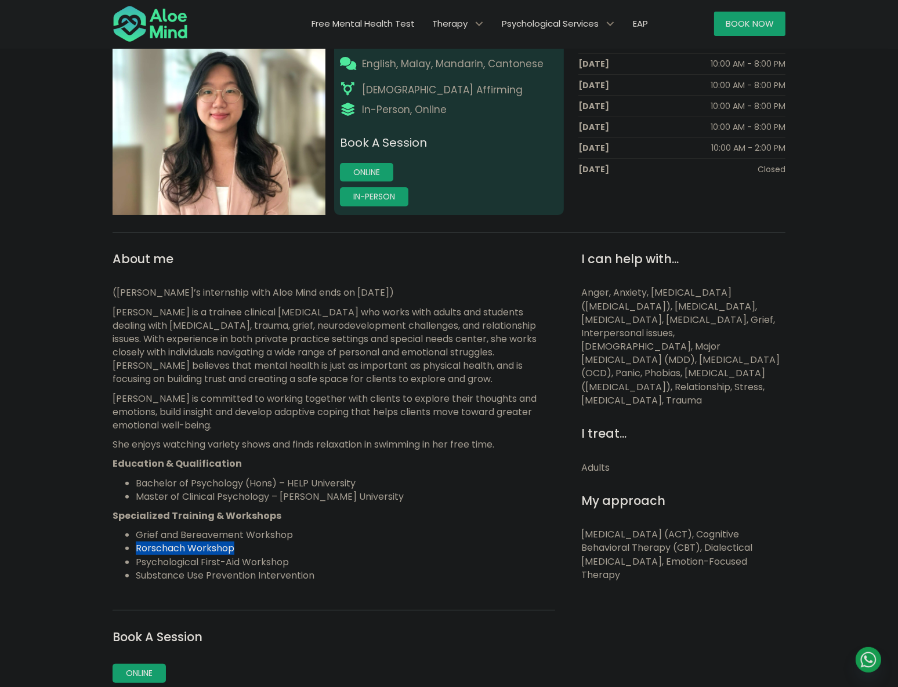
drag, startPoint x: 241, startPoint y: 545, endPoint x: 132, endPoint y: 548, distance: 108.5
click at [132, 548] on ul "Grief and Bereavement Workshop Rorschach Workshop Psychological First-Aid Works…" at bounding box center [334, 555] width 443 height 54
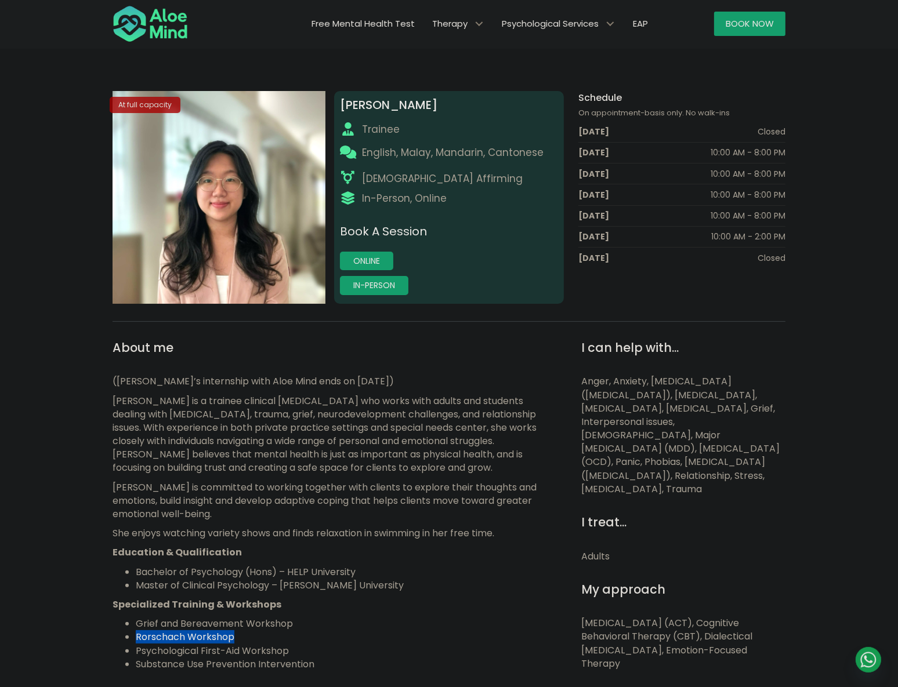
scroll to position [105, 0]
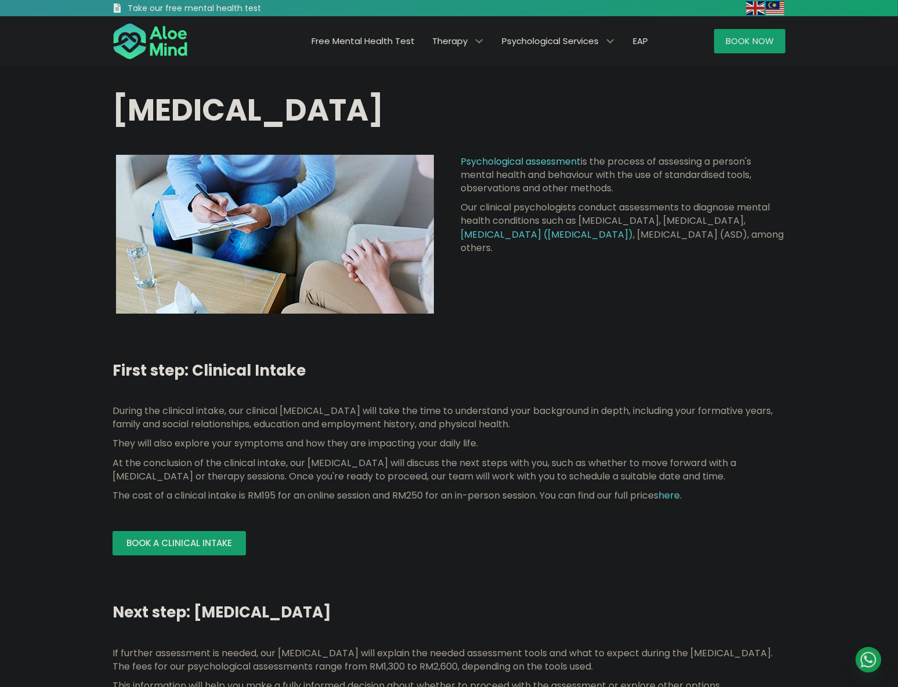
click at [383, 113] on span "[MEDICAL_DATA]" at bounding box center [248, 110] width 271 height 42
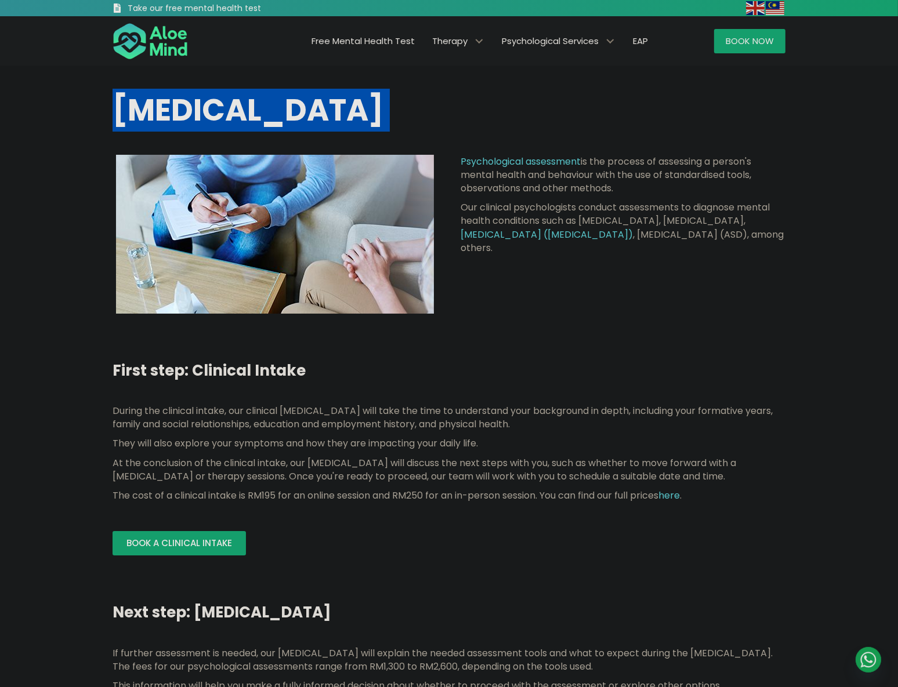
click at [383, 113] on span "[MEDICAL_DATA]" at bounding box center [248, 110] width 271 height 42
copy div "[MEDICAL_DATA]"
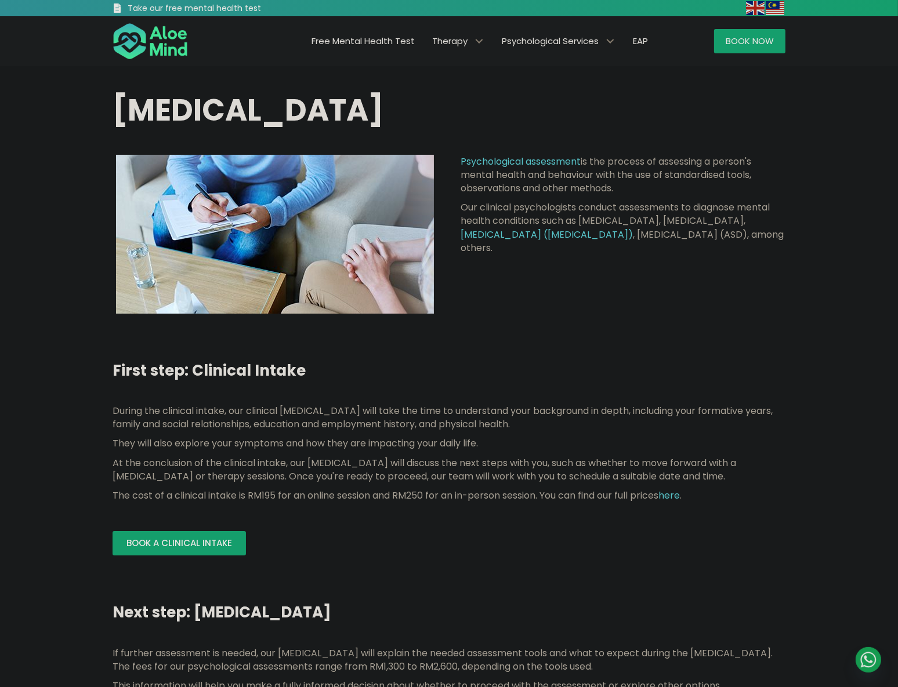
drag, startPoint x: 403, startPoint y: 111, endPoint x: 135, endPoint y: 374, distance: 374.9
click at [273, 438] on p "They will also explore your symptoms and how they are impacting your daily life." at bounding box center [449, 443] width 673 height 13
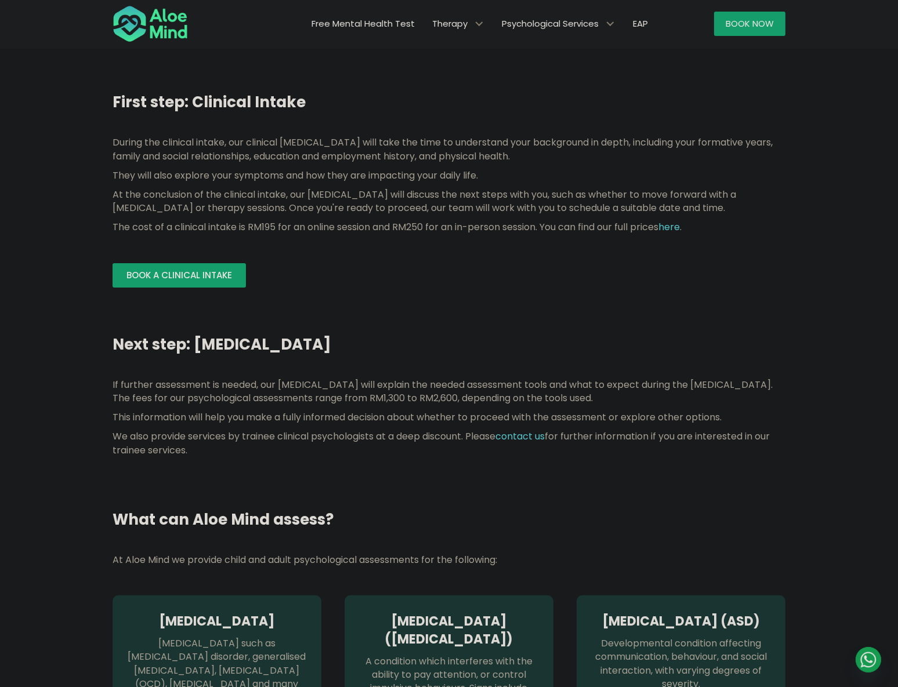
scroll to position [263, 0]
